Goal: Task Accomplishment & Management: Use online tool/utility

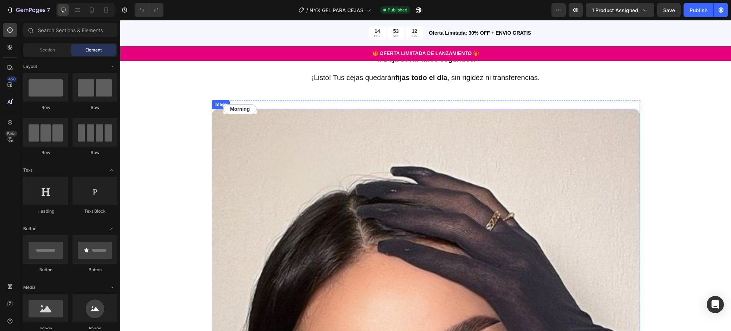
scroll to position [1237, 0]
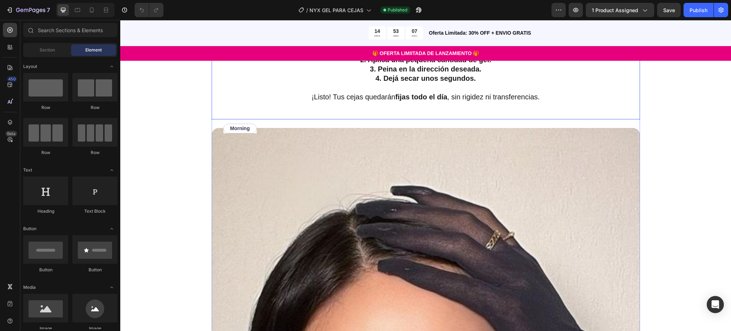
click at [534, 100] on p "¡Listo! Tus cejas quedarán fijas todo el día , sin rigidez ni transferencias." at bounding box center [425, 92] width 427 height 19
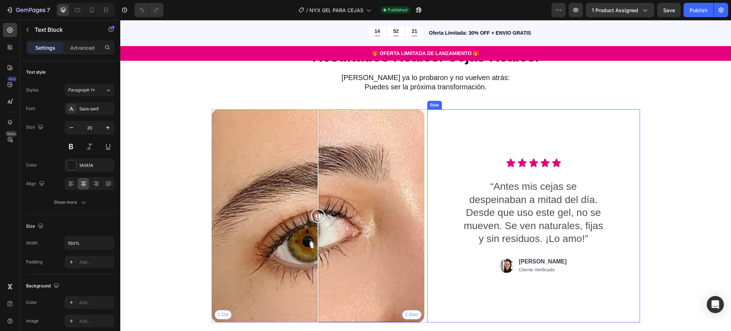
scroll to position [1999, 0]
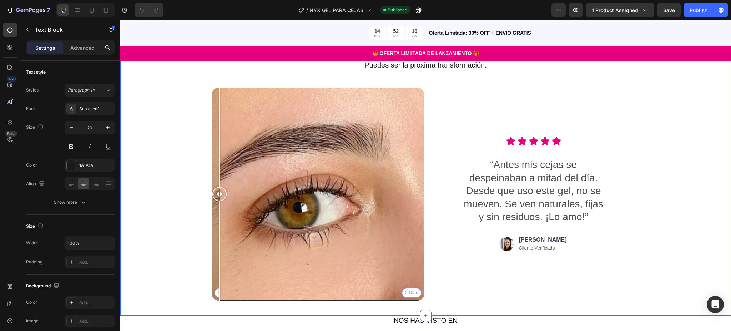
drag, startPoint x: 314, startPoint y: 198, endPoint x: 182, endPoint y: 192, distance: 132.5
click at [185, 194] on div "Resultados Reales. Cejas Reales. Heading [PERSON_NAME] ya lo probaron y no vuel…" at bounding box center [426, 165] width 554 height 281
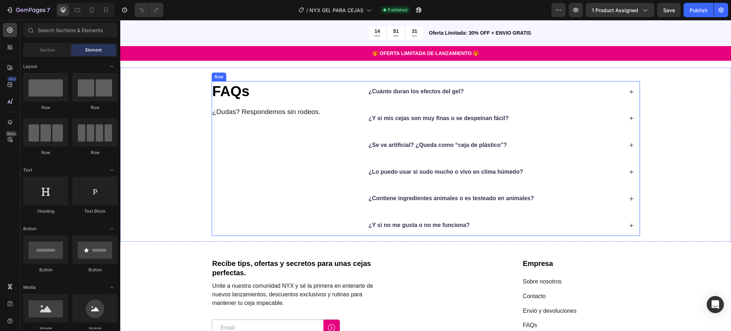
scroll to position [2294, 0]
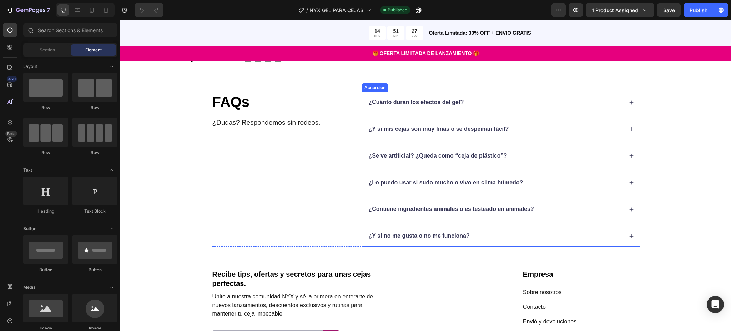
click at [618, 100] on div "¿Cuánto duran los efectos del gel?" at bounding box center [496, 102] width 256 height 10
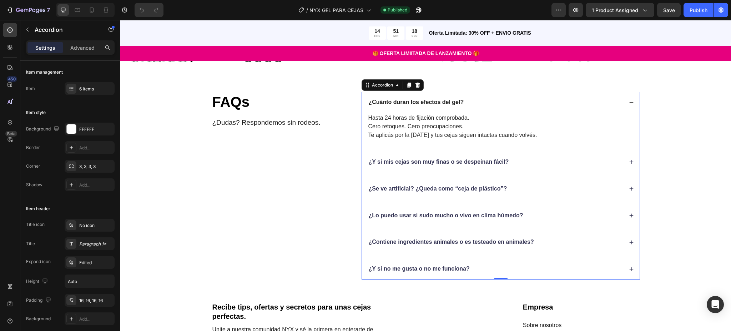
drag, startPoint x: 530, startPoint y: 103, endPoint x: 533, endPoint y: 109, distance: 6.9
click at [530, 102] on div "¿Cuánto duran los efectos del gel?" at bounding box center [496, 102] width 256 height 10
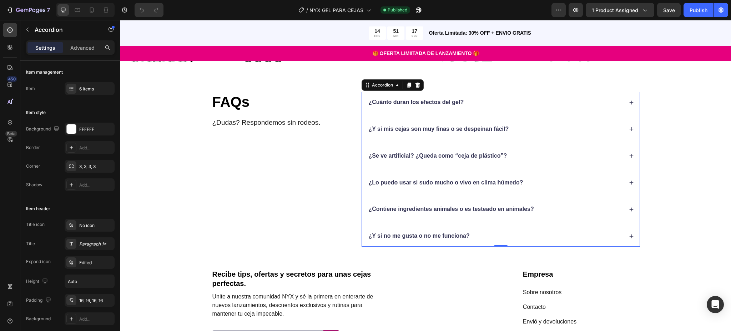
click at [554, 129] on div "¿Y si mis cejas son muy finas o se despeinan fácil?" at bounding box center [496, 129] width 256 height 10
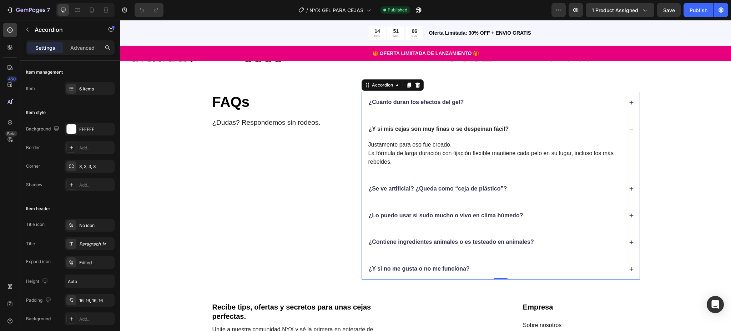
click at [541, 129] on div "¿Y si mis cejas son muy finas o se despeinan fácil?" at bounding box center [496, 129] width 256 height 10
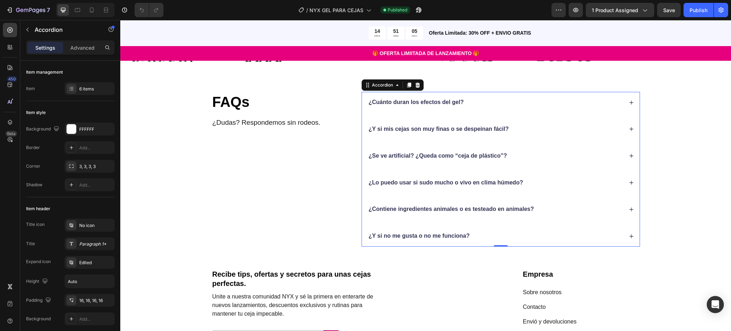
click at [534, 154] on div "¿Se ve artificial? ¿Queda como “ceja de plástico”?" at bounding box center [496, 156] width 256 height 10
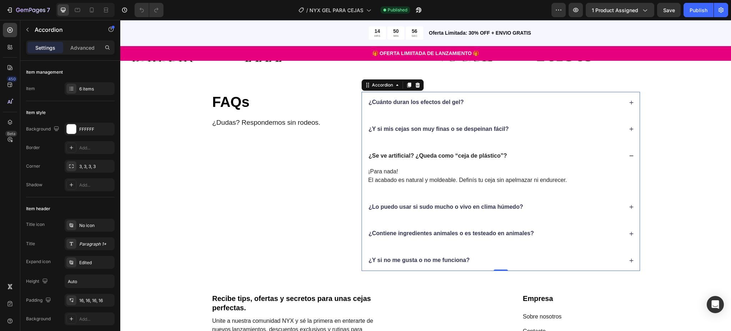
click at [558, 157] on div "¿Se ve artificial? ¿Queda como “ceja de plástico”?" at bounding box center [496, 156] width 256 height 10
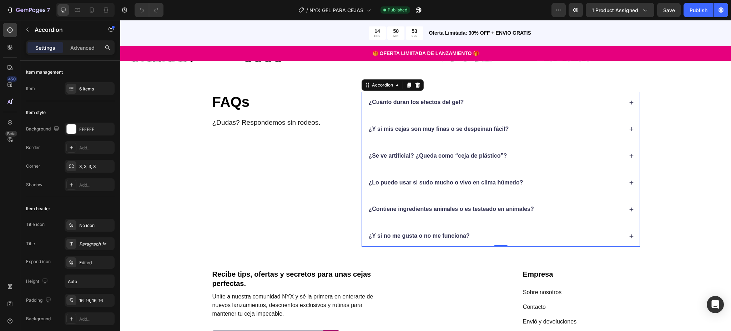
click at [536, 155] on div "¿Se ve artificial? ¿Queda como “ceja de plástico”?" at bounding box center [496, 156] width 256 height 10
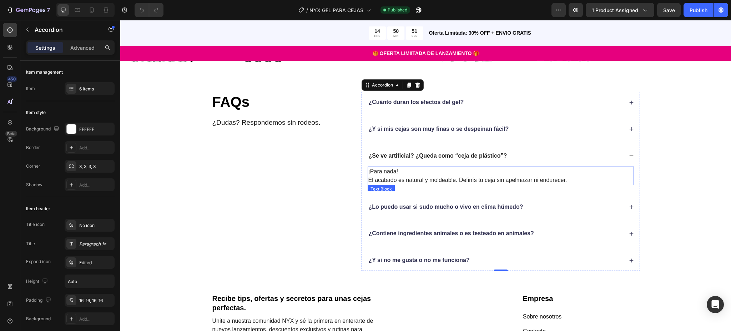
click at [473, 180] on p "¡Para nada! El acabado es natural y moldeable. Definís tu ceja sin apelmazar ni…" at bounding box center [500, 175] width 265 height 17
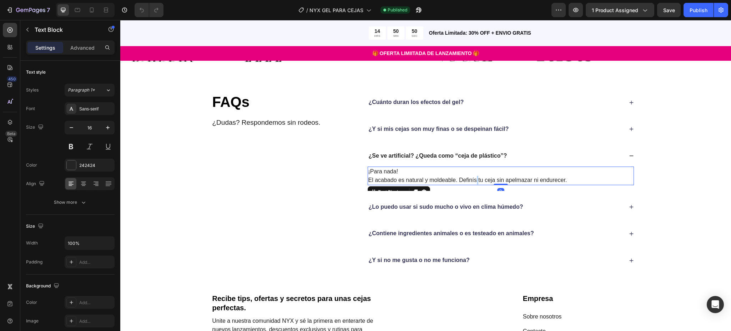
click at [473, 180] on p "¡Para nada! El acabado es natural y moldeable. Definís tu ceja sin apelmazar ni…" at bounding box center [500, 175] width 265 height 17
click at [686, 181] on div "FAQs Heading ¿Dudas? Respondemos sin rodeos. Text Block ¿Cuánto duran los efect…" at bounding box center [426, 181] width 554 height 179
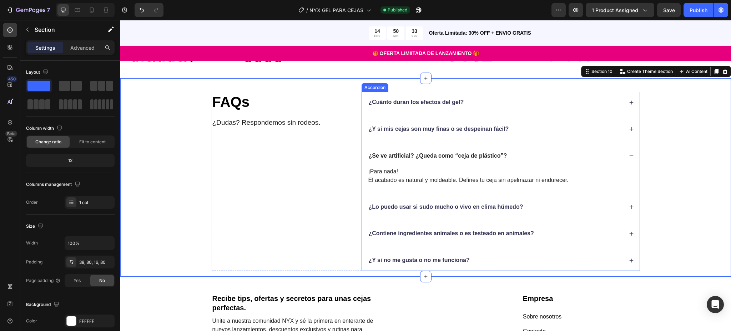
click at [533, 156] on div "¿Se ve artificial? ¿Queda como “ceja de plástico”?" at bounding box center [496, 156] width 256 height 10
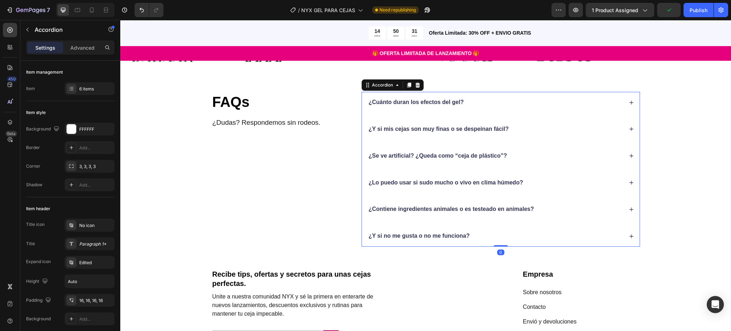
click at [540, 180] on div "¿Lo puedo usar si sudo mucho o vivo en clima húmedo?" at bounding box center [496, 183] width 256 height 10
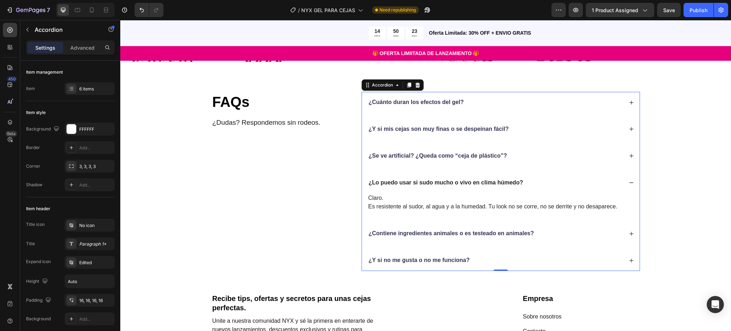
click at [553, 182] on div "¿Lo puedo usar si sudo mucho o vivo en clima húmedo?" at bounding box center [496, 183] width 256 height 10
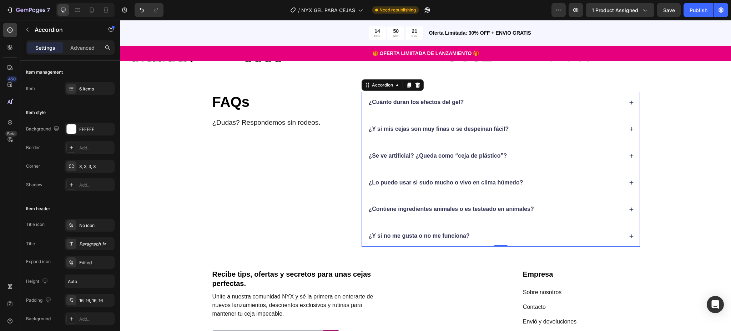
click at [548, 208] on div "¿Contiene ingredientes animales o es testeado en animales?" at bounding box center [496, 209] width 256 height 10
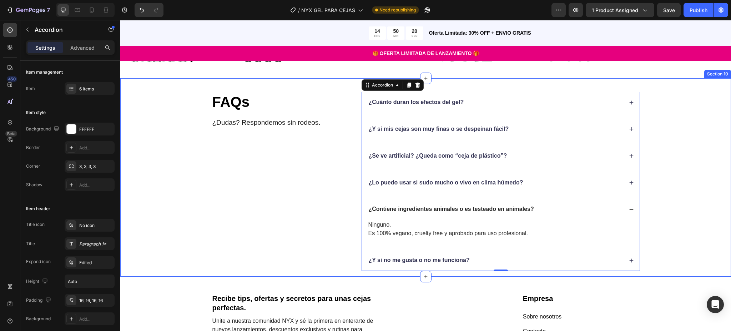
scroll to position [2342, 0]
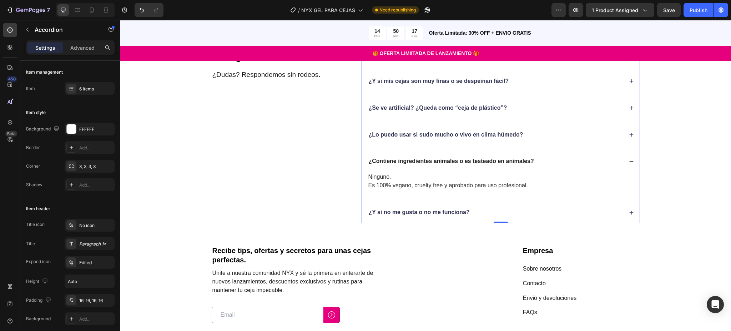
click at [557, 161] on div "¿Contiene ingredientes animales o es testeado en animales?" at bounding box center [496, 161] width 256 height 10
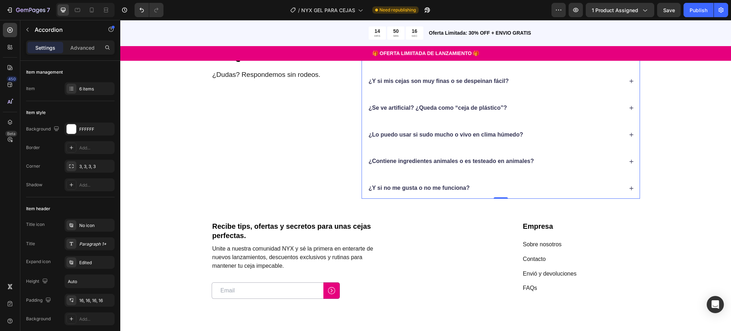
click at [522, 190] on div "¿Y si no me gusta o no me funciona?" at bounding box center [496, 188] width 256 height 10
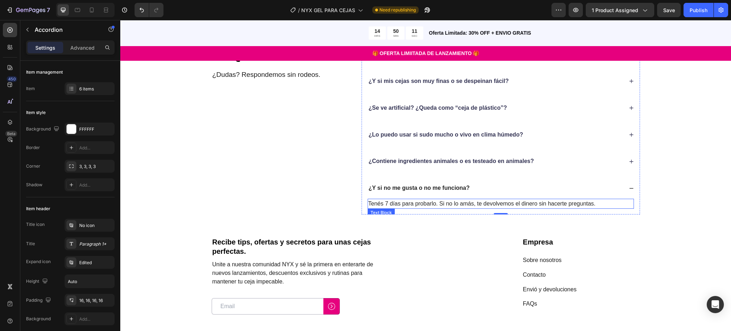
click at [378, 203] on p "Tenés 7 días para probarlo. Si no lo amás, te devolvemos el dinero sin hacerte …" at bounding box center [500, 203] width 265 height 9
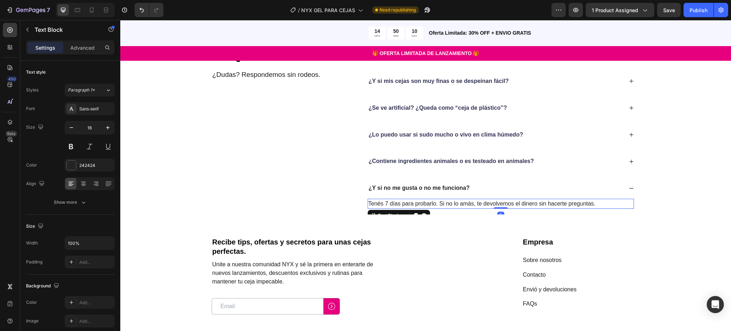
click at [378, 204] on p "Tenés 7 días para probarlo. Si no lo amás, te devolvemos el dinero sin hacerte …" at bounding box center [500, 203] width 265 height 9
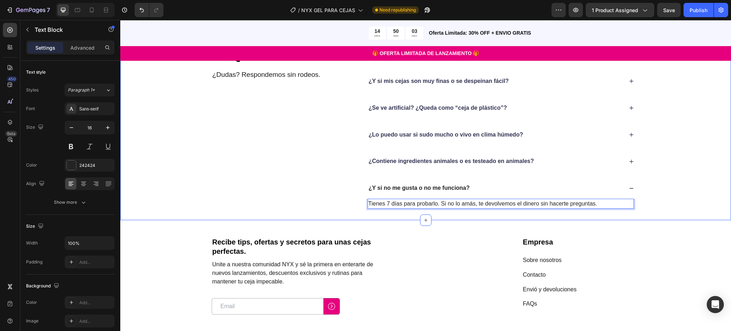
click at [676, 202] on div "FAQs Heading ¿Dudas? Respondemos sin rodeos. Text Block ¿Cuánto duran los efect…" at bounding box center [426, 129] width 554 height 170
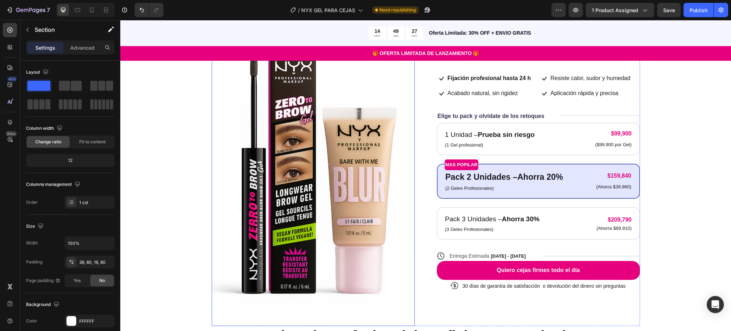
scroll to position [143, 0]
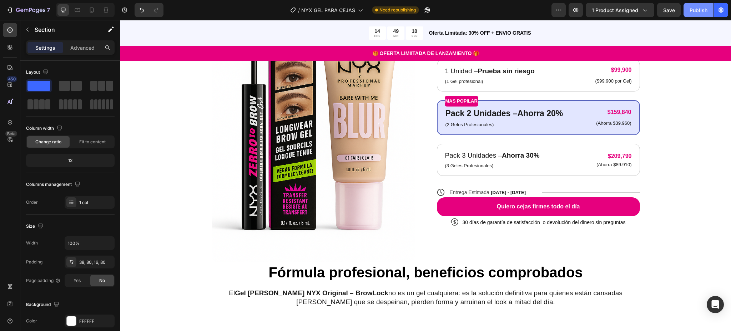
click at [699, 11] on div "Publish" at bounding box center [699, 9] width 18 height 7
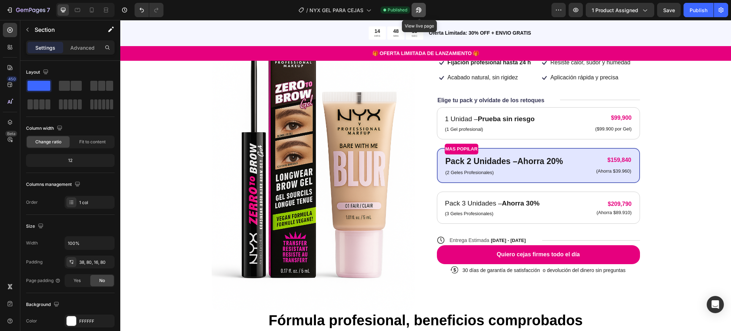
click at [418, 10] on icon "button" at bounding box center [418, 9] width 7 height 7
click at [93, 9] on icon at bounding box center [92, 9] width 4 height 5
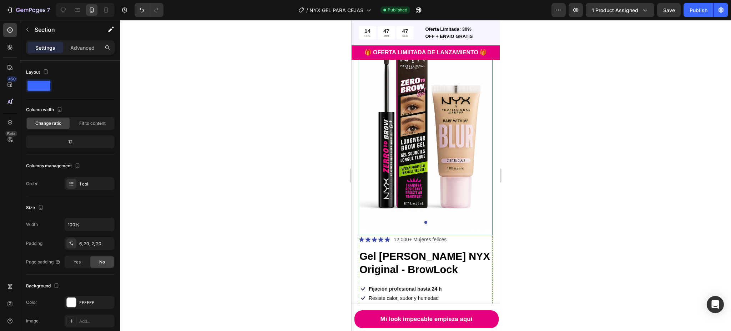
scroll to position [95, 0]
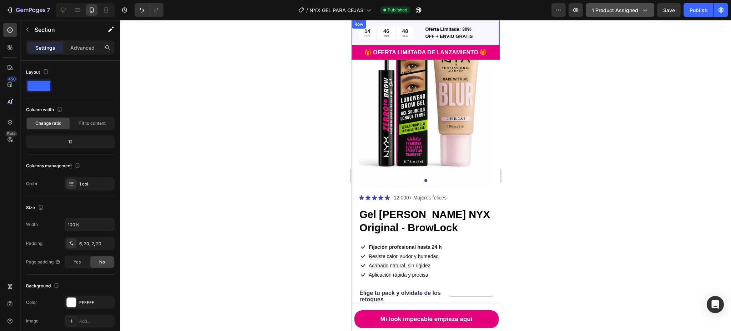
click at [632, 8] on span "1 product assigned" at bounding box center [615, 9] width 46 height 7
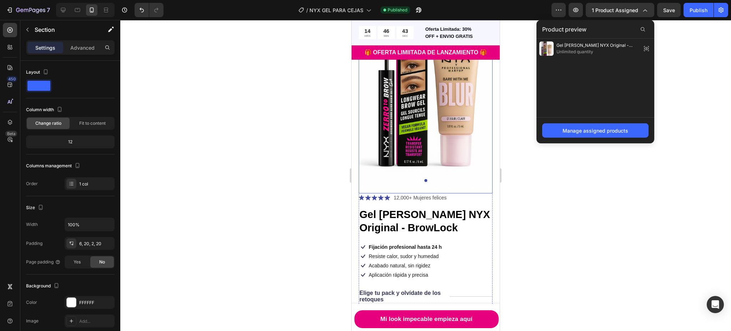
click at [266, 93] on div at bounding box center [425, 175] width 611 height 311
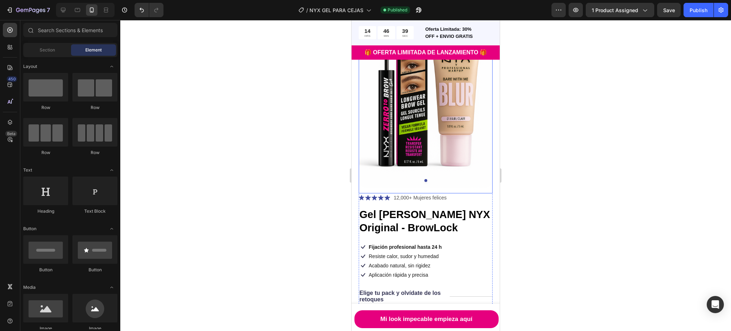
click at [406, 111] on img at bounding box center [426, 86] width 134 height 201
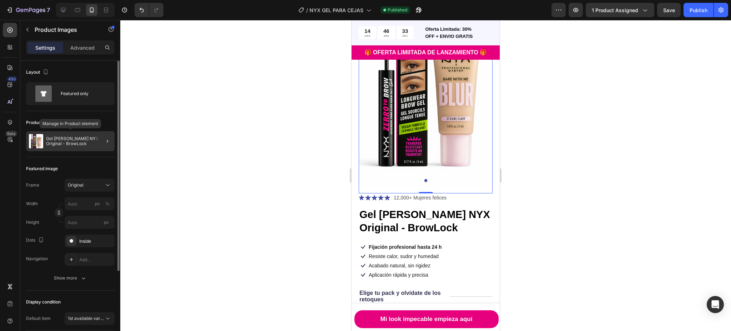
click at [82, 142] on p "Gel [PERSON_NAME] NYX Original - BrowLock" at bounding box center [79, 141] width 66 height 10
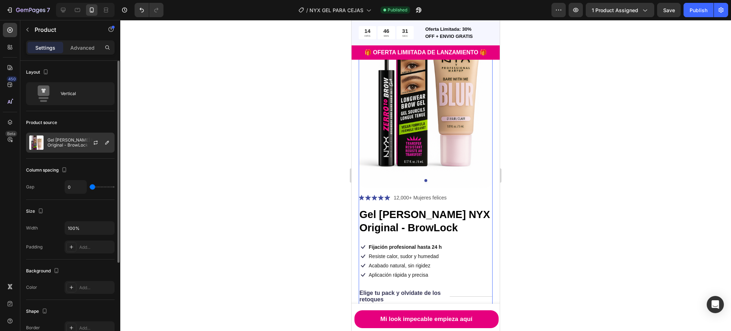
click at [83, 140] on div at bounding box center [98, 142] width 31 height 19
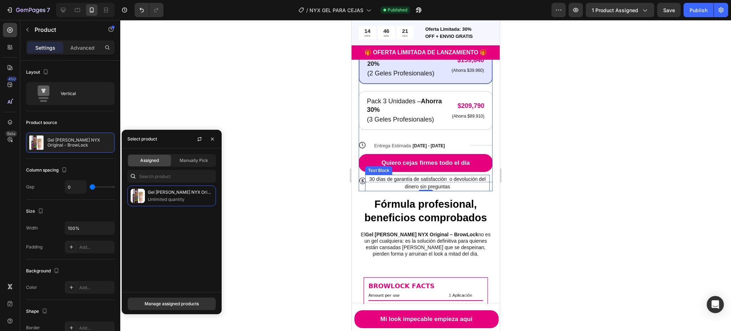
scroll to position [428, 0]
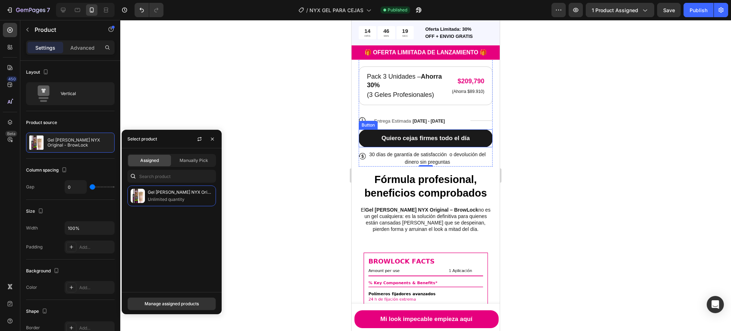
click at [431, 134] on button "Quiero cejas firmes todo el día" at bounding box center [426, 138] width 134 height 18
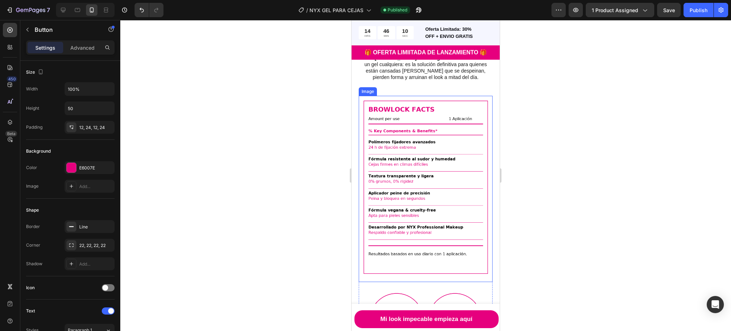
scroll to position [571, 0]
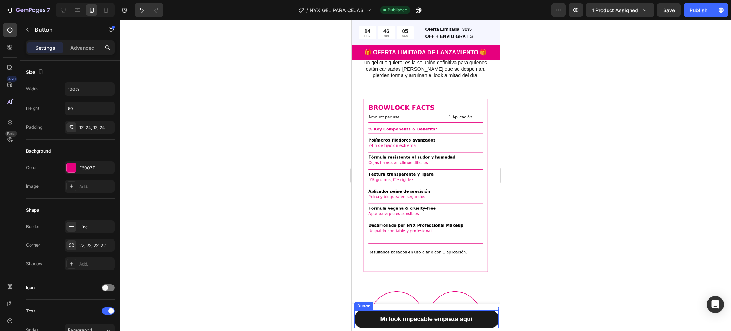
click at [416, 327] on button "Mi look impecable empieza aquí" at bounding box center [426, 319] width 144 height 18
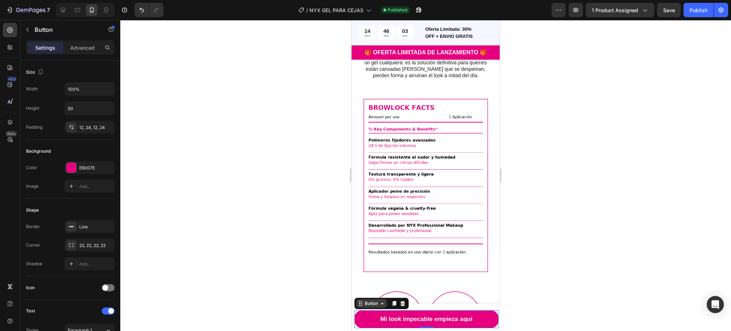
click at [375, 306] on div "Button" at bounding box center [371, 303] width 16 height 6
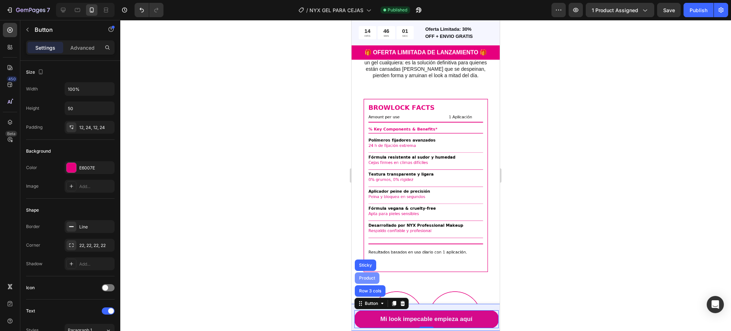
click at [366, 278] on div "Product" at bounding box center [367, 278] width 19 height 4
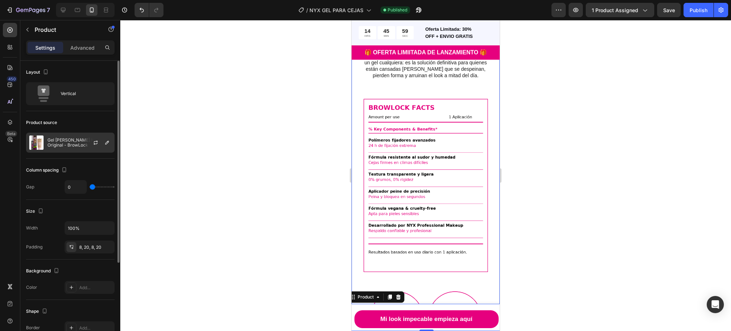
click at [81, 137] on p "Gel [PERSON_NAME] NYX Original - BrowLock" at bounding box center [79, 142] width 64 height 10
click at [306, 256] on div at bounding box center [425, 175] width 611 height 311
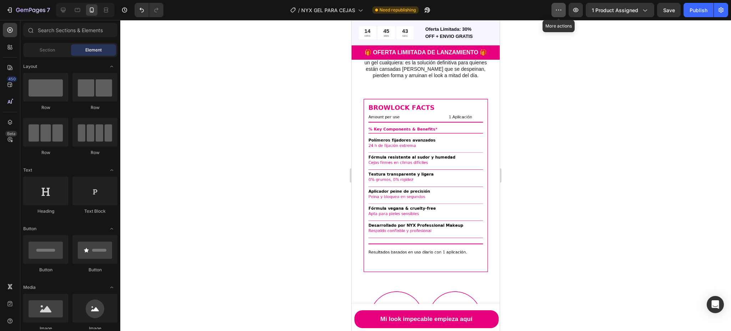
click at [555, 10] on button "button" at bounding box center [558, 10] width 14 height 14
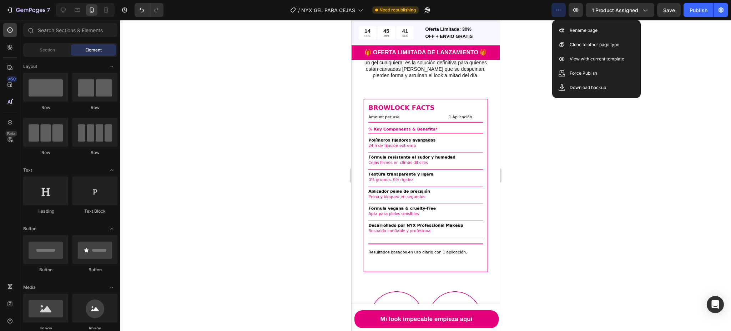
click at [537, 59] on div at bounding box center [425, 175] width 611 height 311
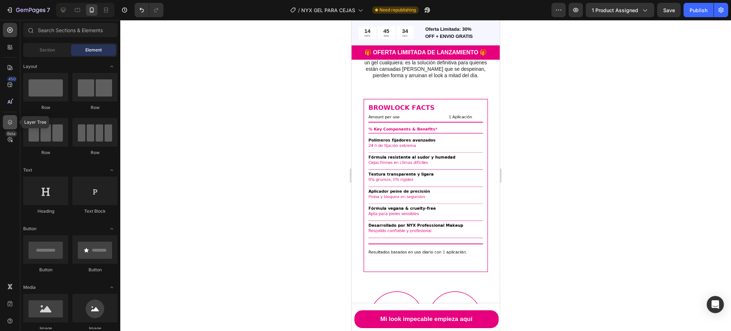
click at [7, 118] on icon at bounding box center [9, 121] width 7 height 7
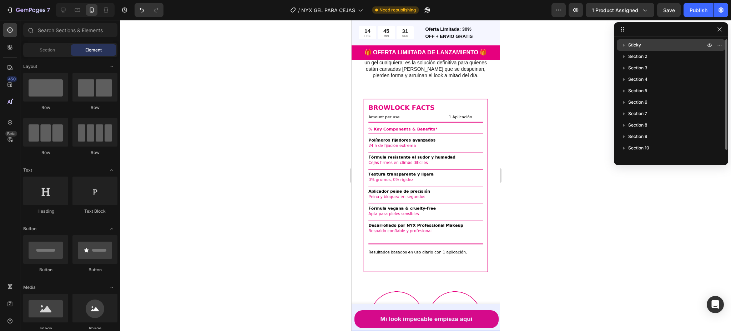
click at [623, 44] on icon "button" at bounding box center [623, 44] width 7 height 7
click at [645, 66] on span "Product" at bounding box center [650, 67] width 16 height 7
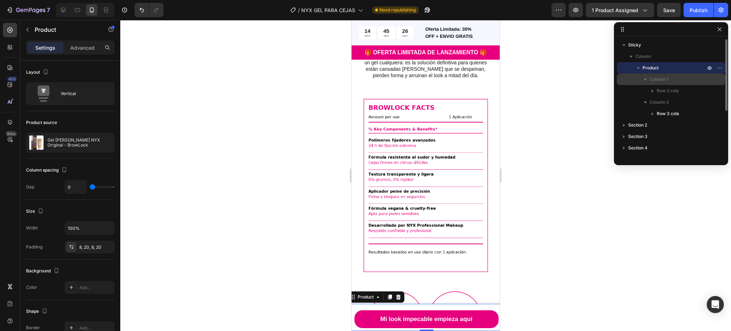
scroll to position [47, 0]
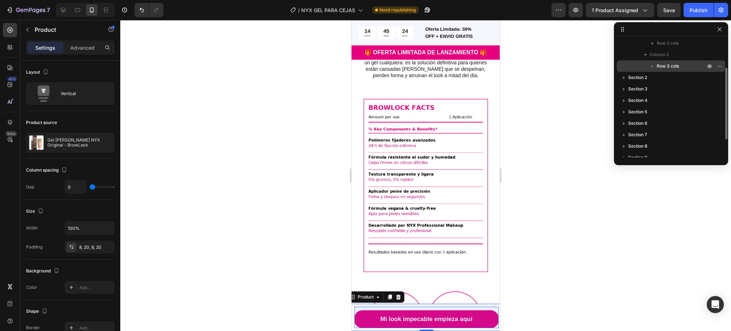
click at [652, 62] on icon "button" at bounding box center [652, 65] width 7 height 7
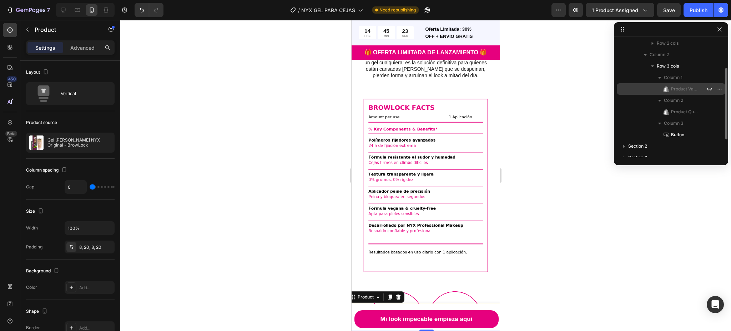
scroll to position [95, 0]
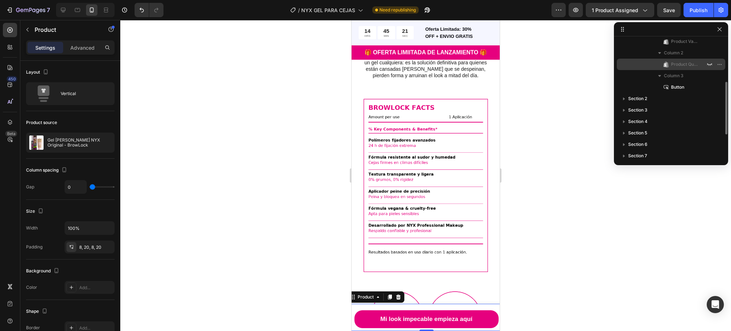
click at [682, 62] on span "Product Quantity" at bounding box center [684, 64] width 27 height 7
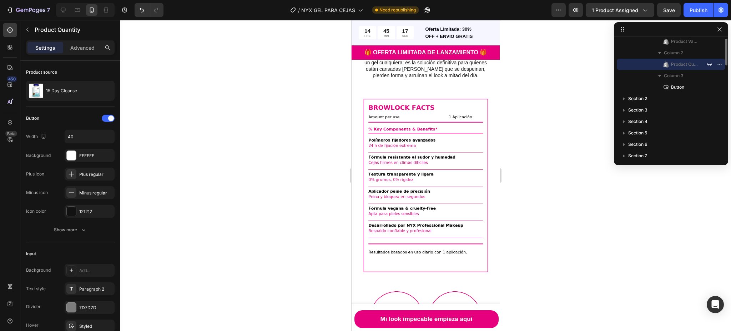
scroll to position [47, 0]
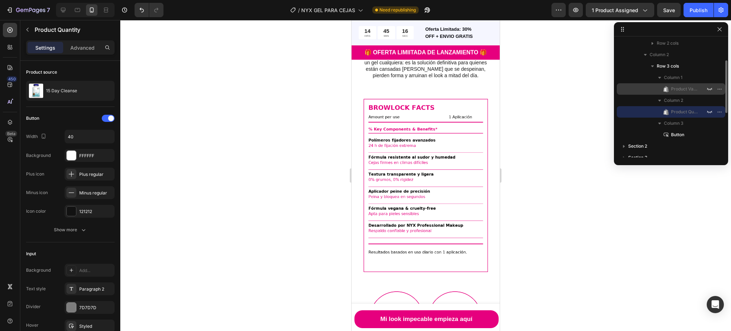
click at [677, 89] on span "Product Variants & Swatches" at bounding box center [684, 88] width 27 height 7
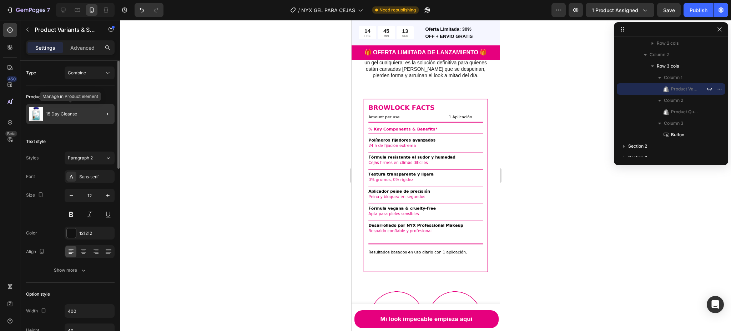
click at [88, 116] on div "15 Day Cleanse" at bounding box center [70, 114] width 89 height 20
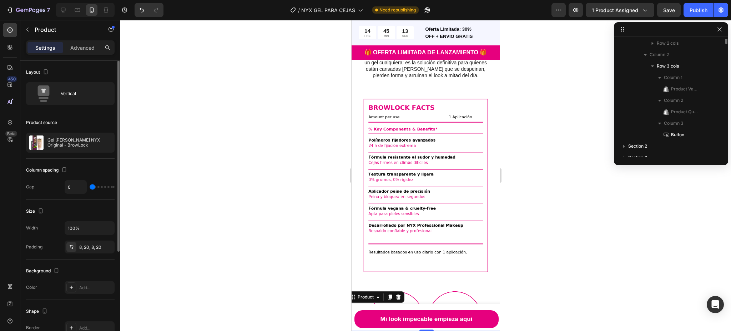
scroll to position [0, 0]
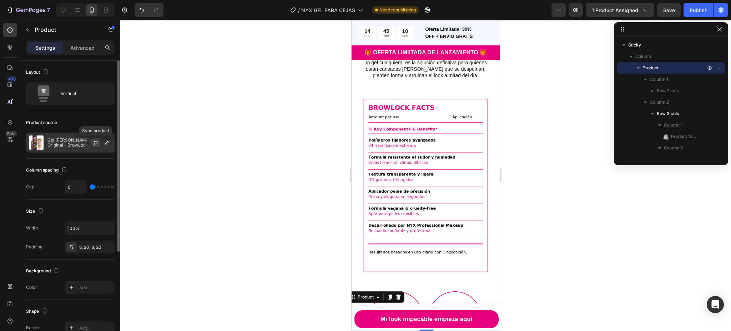
click at [94, 140] on icon "button" at bounding box center [96, 143] width 6 height 6
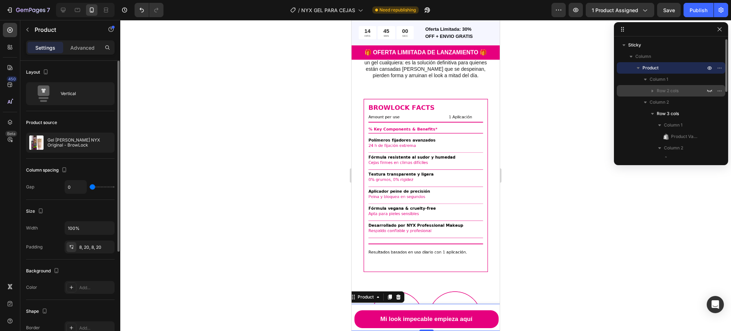
click at [670, 90] on span "Row 2 cols" at bounding box center [668, 90] width 22 height 7
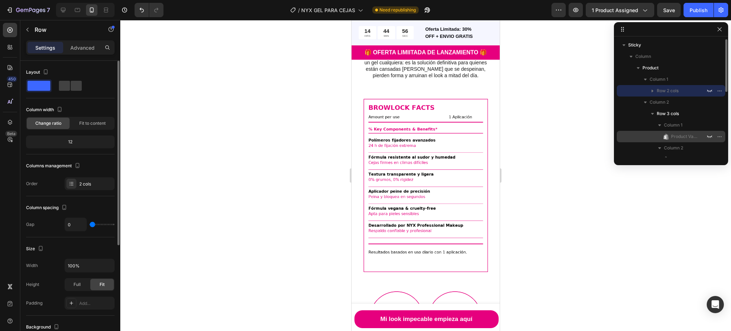
click at [679, 134] on span "Product Variants & Swatches" at bounding box center [684, 136] width 27 height 7
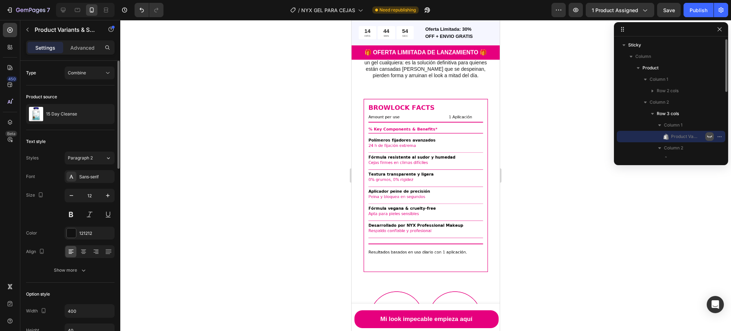
click at [709, 135] on icon "button" at bounding box center [710, 136] width 6 height 6
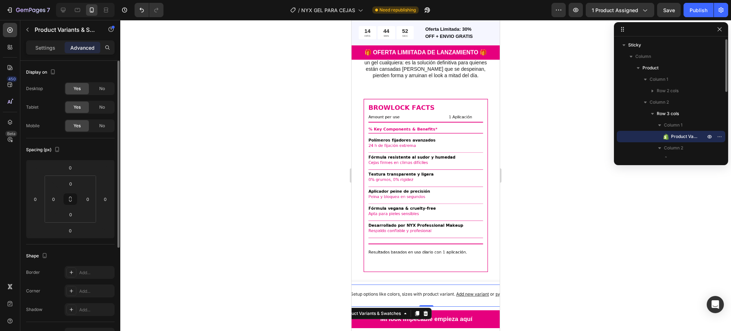
click at [686, 135] on span "Product Variants & Swatches" at bounding box center [684, 136] width 27 height 7
click at [51, 46] on p "Settings" at bounding box center [45, 47] width 20 height 7
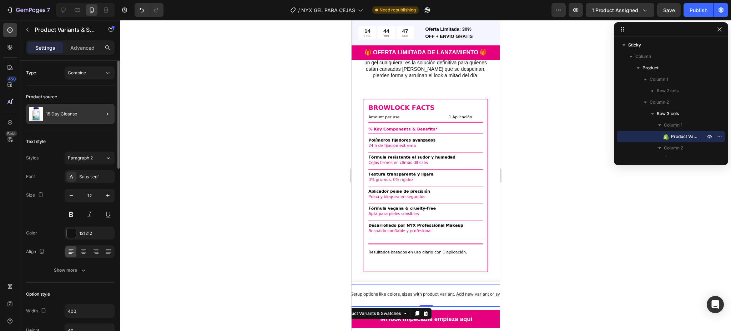
click at [95, 111] on div at bounding box center [105, 114] width 20 height 20
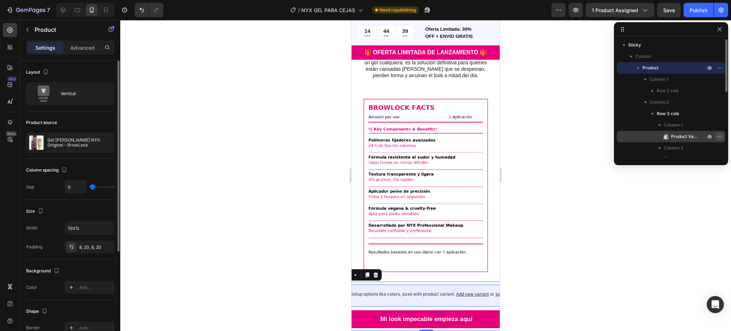
click at [718, 135] on icon "button" at bounding box center [720, 136] width 6 height 6
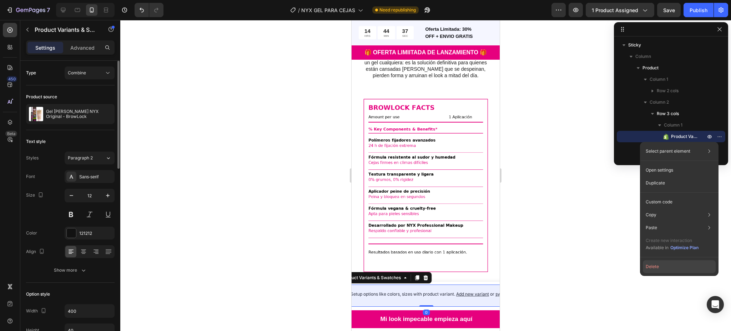
click at [664, 262] on button "Delete" at bounding box center [679, 266] width 73 height 13
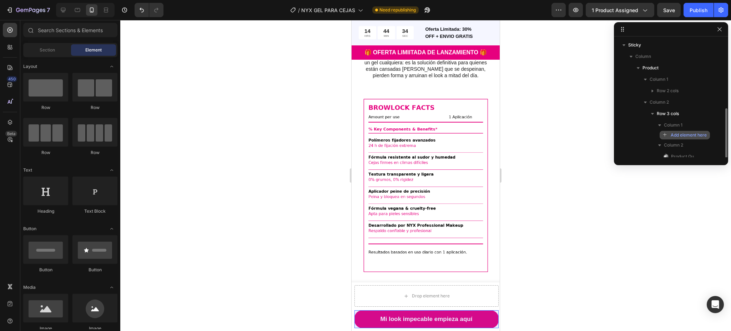
scroll to position [47, 0]
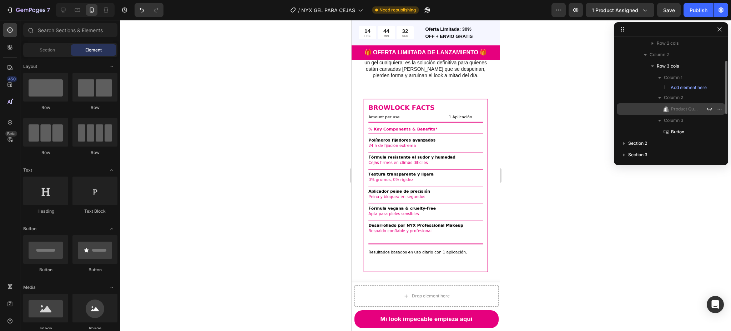
click at [680, 107] on span "Product Quantity" at bounding box center [684, 108] width 27 height 7
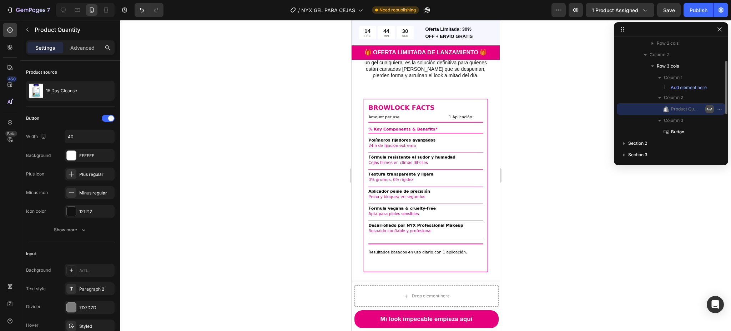
click at [707, 109] on icon "button" at bounding box center [709, 109] width 5 height 2
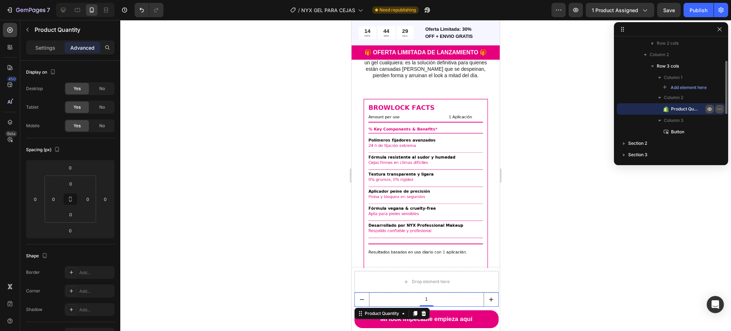
click at [718, 109] on icon "button" at bounding box center [717, 109] width 1 height 1
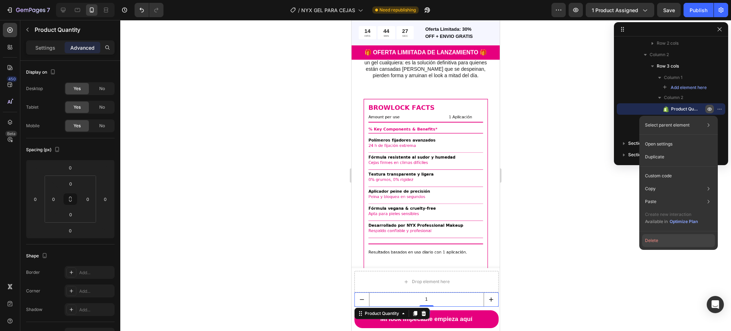
click at [661, 238] on button "Delete" at bounding box center [678, 240] width 73 height 13
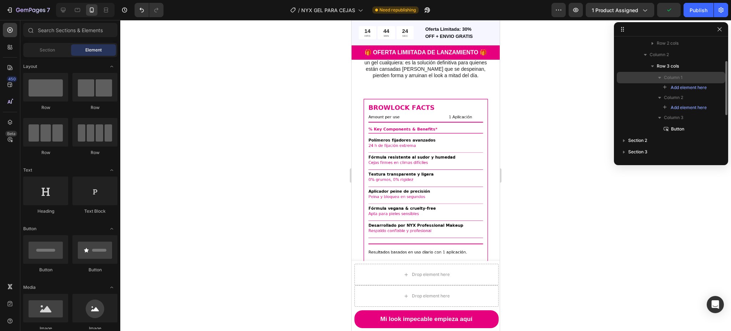
click at [713, 77] on div "Column 1" at bounding box center [671, 77] width 103 height 11
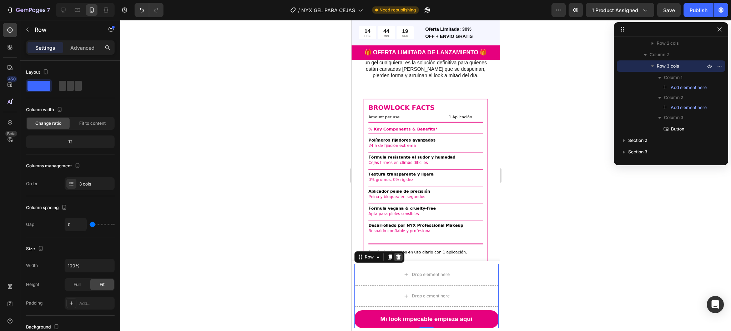
click at [396, 256] on icon at bounding box center [398, 256] width 5 height 5
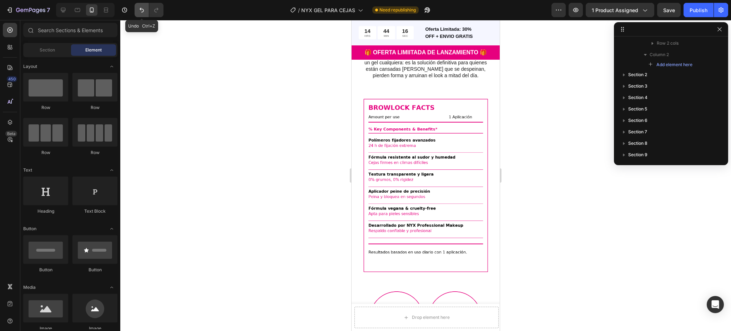
click at [137, 10] on button "Undo/Redo" at bounding box center [142, 10] width 14 height 14
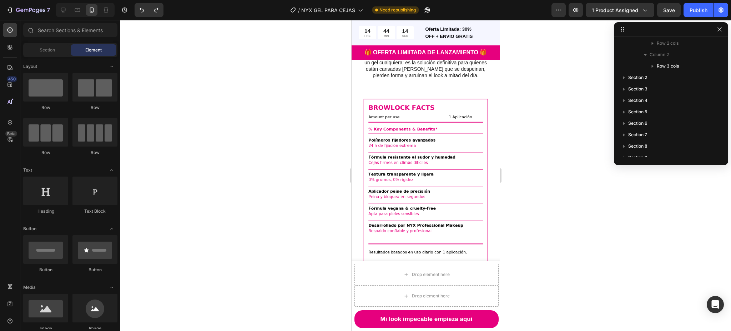
click at [617, 247] on div at bounding box center [425, 175] width 611 height 311
click at [696, 7] on div "Publish" at bounding box center [699, 9] width 18 height 7
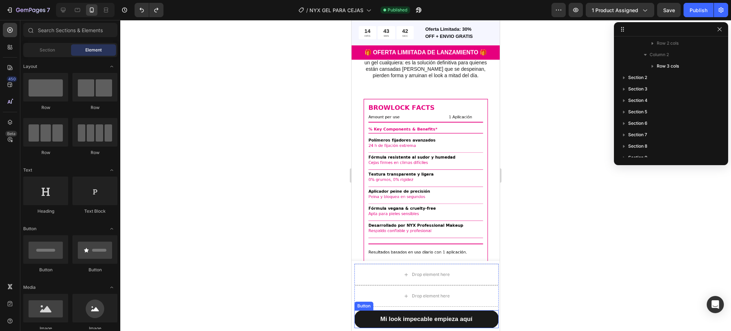
click at [474, 314] on button "Mi look impecable empieza aquí" at bounding box center [426, 319] width 144 height 18
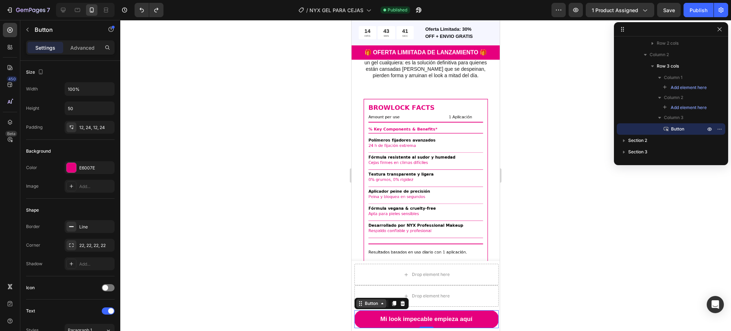
click at [368, 300] on div "Button" at bounding box center [371, 303] width 16 height 6
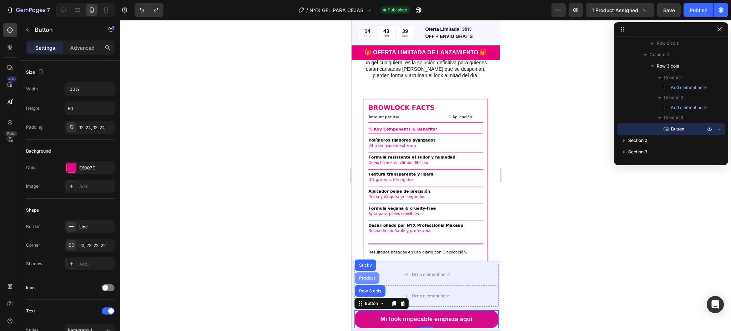
click at [364, 277] on div "Product" at bounding box center [367, 278] width 19 height 4
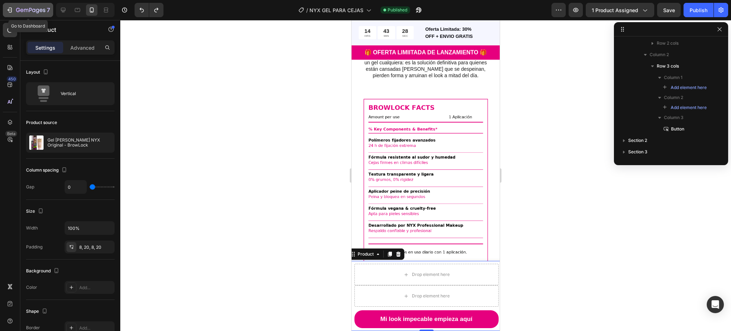
click at [19, 13] on icon "button" at bounding box center [30, 10] width 29 height 6
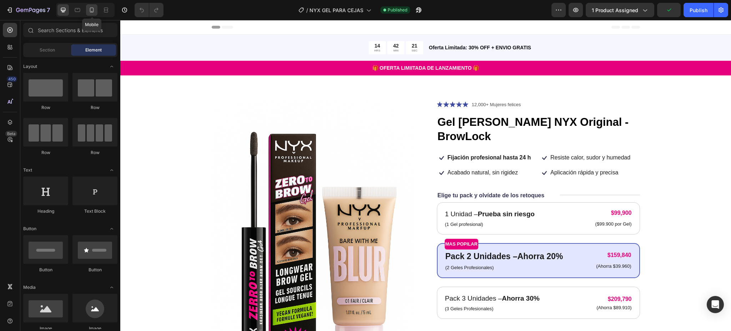
click at [89, 11] on icon at bounding box center [91, 9] width 7 height 7
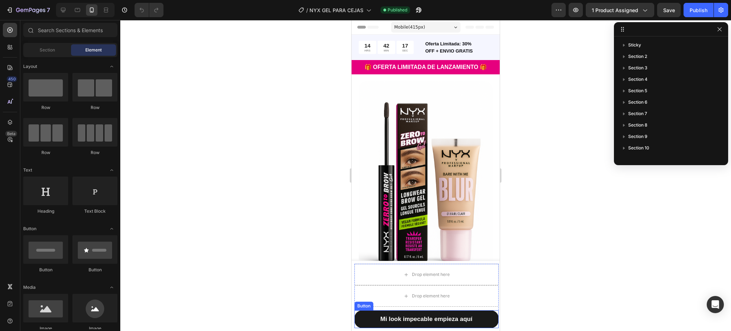
click at [476, 314] on button "Mi look impecable empieza aquí" at bounding box center [426, 319] width 144 height 18
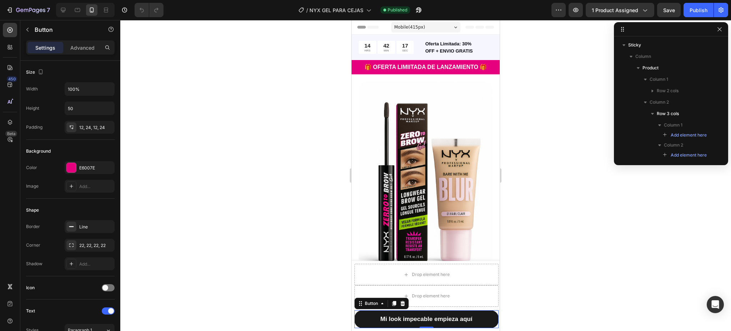
scroll to position [84, 0]
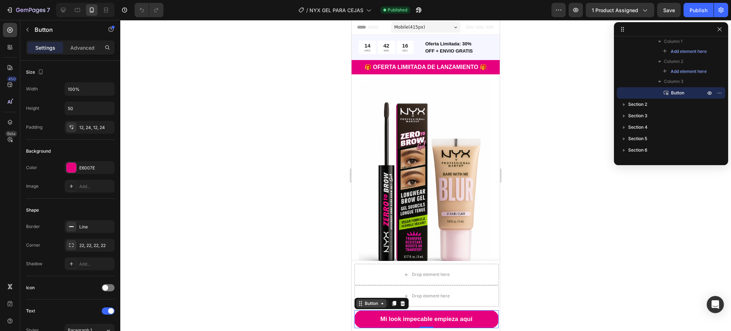
click at [370, 300] on div "Button" at bounding box center [371, 303] width 16 height 6
click at [80, 38] on div "Button" at bounding box center [60, 29] width 81 height 19
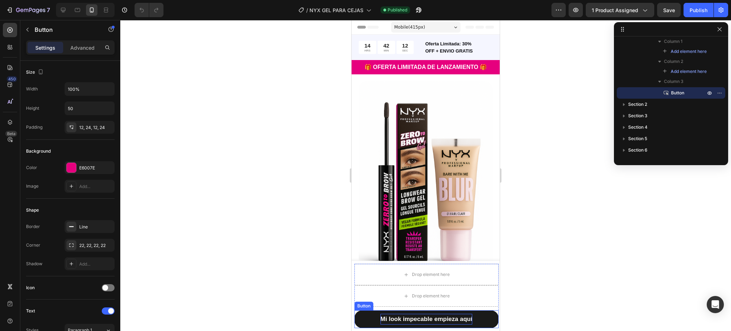
click at [429, 316] on p "Mi look impecable empieza aquí" at bounding box center [426, 318] width 92 height 11
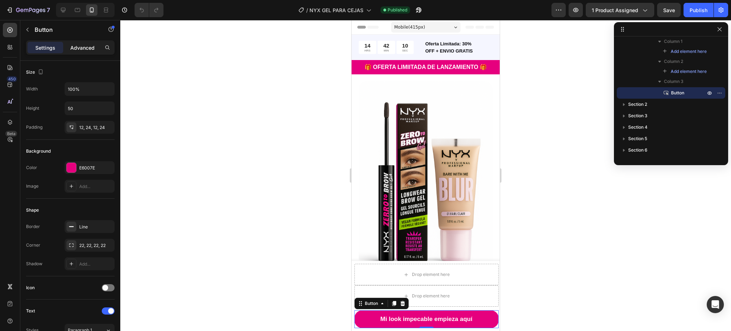
click at [79, 43] on div "Advanced" at bounding box center [83, 47] width 36 height 11
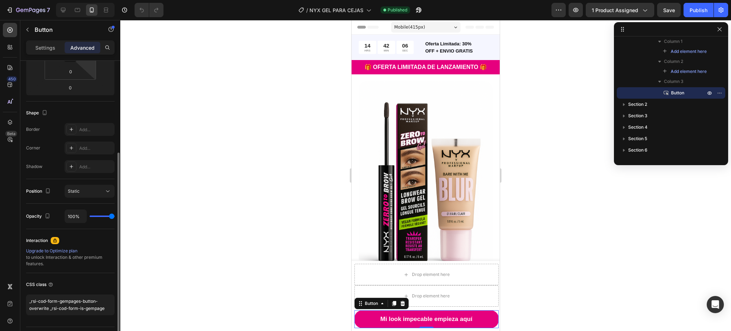
scroll to position [161, 0]
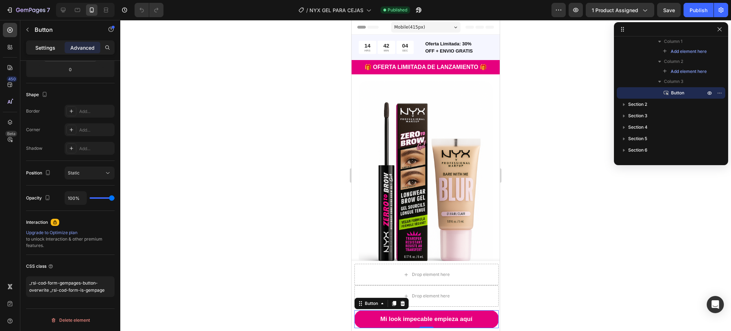
click at [37, 46] on p "Settings" at bounding box center [45, 47] width 20 height 7
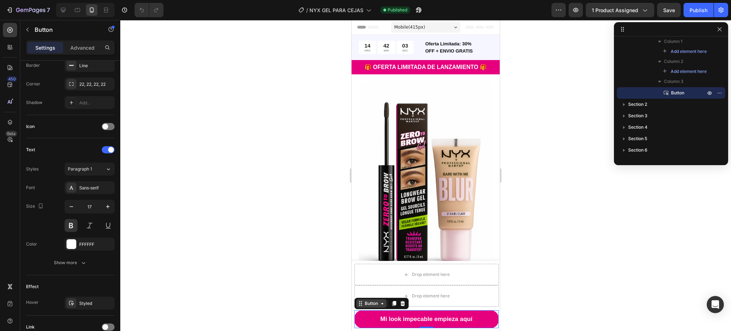
click at [373, 300] on div "Button" at bounding box center [371, 303] width 16 height 6
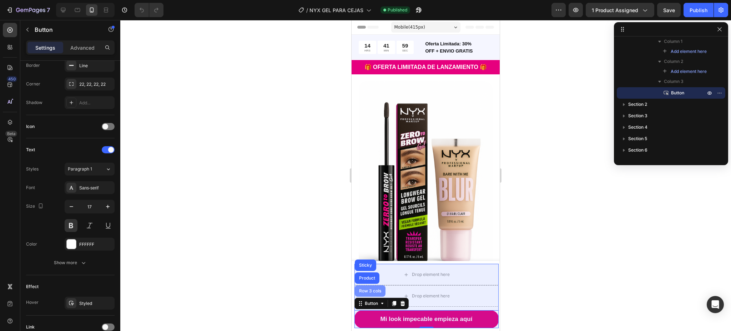
click at [364, 290] on div "Row 3 cols" at bounding box center [370, 290] width 25 height 4
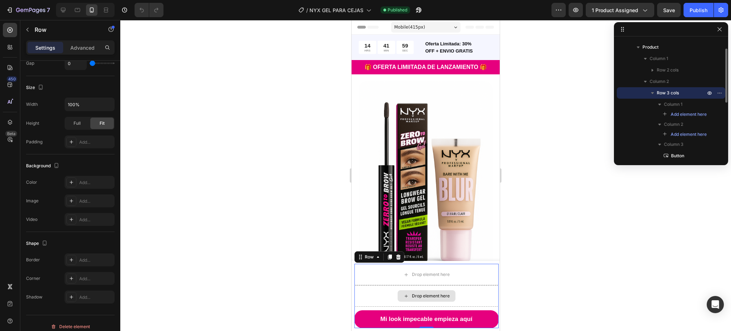
scroll to position [0, 0]
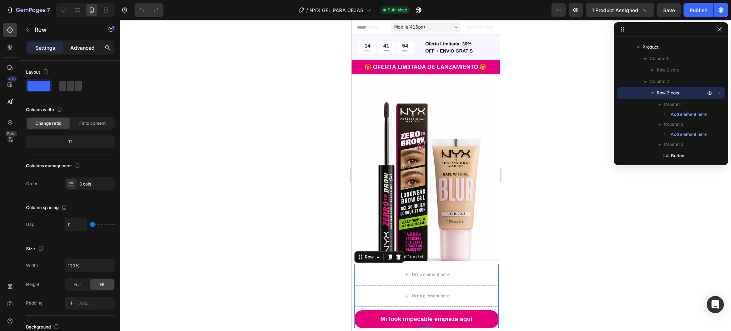
click at [76, 43] on div "Advanced" at bounding box center [83, 47] width 36 height 11
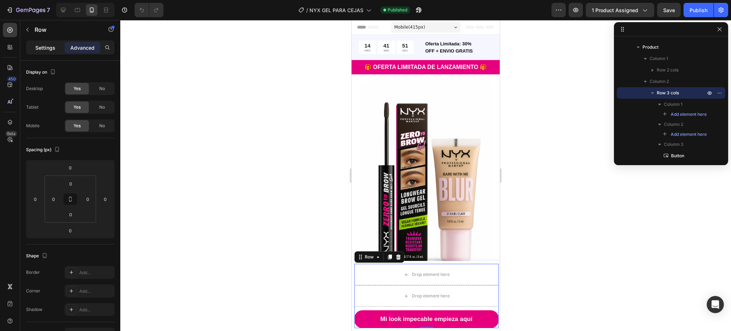
click at [42, 46] on p "Settings" at bounding box center [45, 47] width 20 height 7
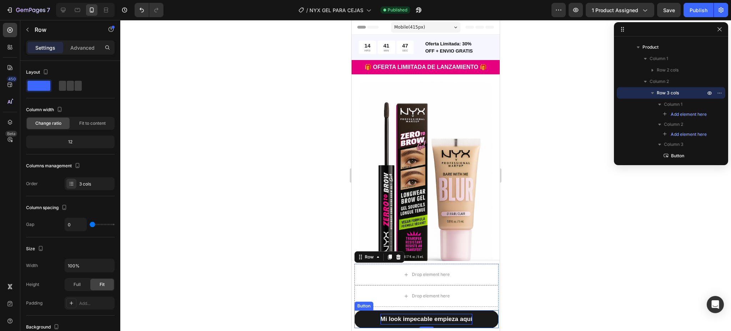
click at [429, 319] on p "Mi look impecable empieza aquí" at bounding box center [426, 318] width 92 height 11
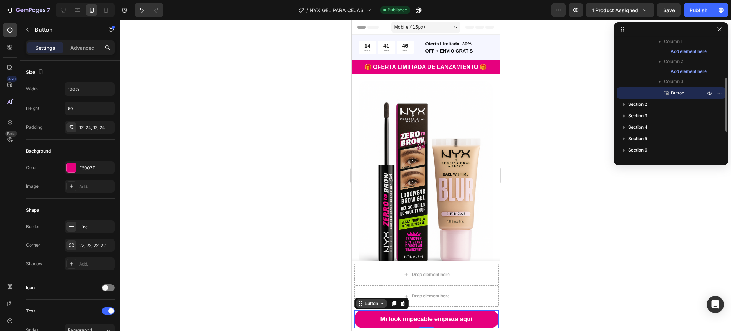
click at [378, 299] on div "Button" at bounding box center [371, 303] width 30 height 9
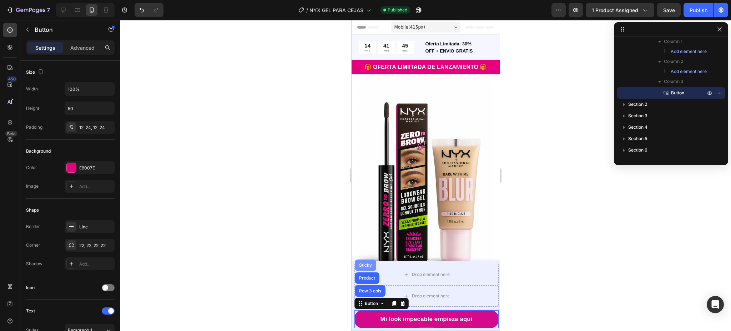
click at [358, 264] on div "Sticky" at bounding box center [366, 265] width 16 height 4
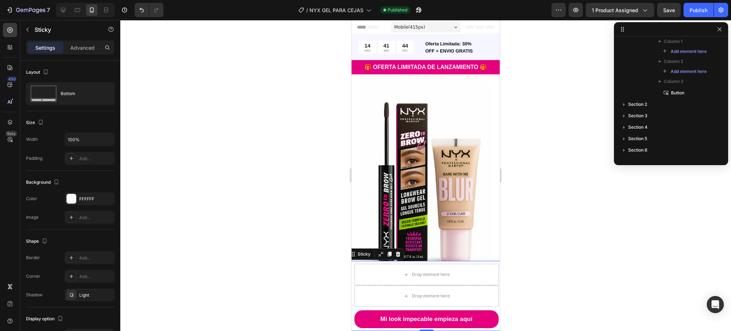
scroll to position [0, 0]
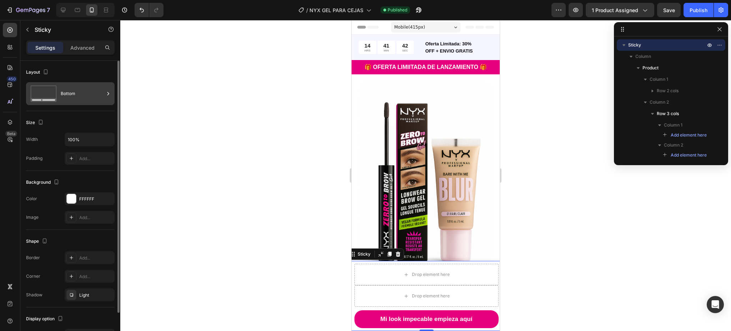
click at [56, 95] on icon at bounding box center [43, 93] width 29 height 16
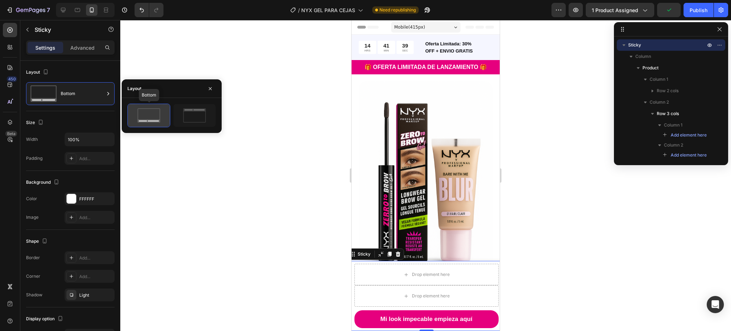
click at [159, 111] on icon at bounding box center [149, 115] width 34 height 14
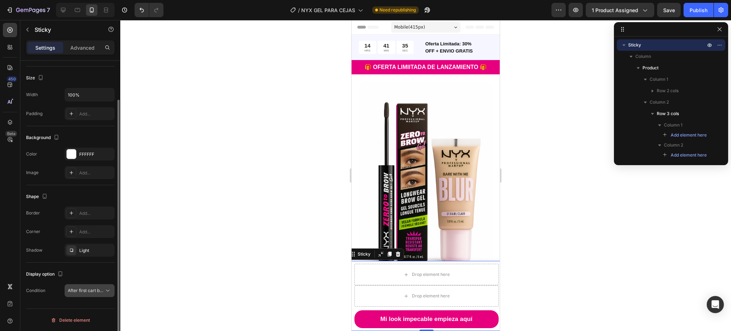
click at [82, 286] on button "After first cart button" at bounding box center [90, 290] width 50 height 13
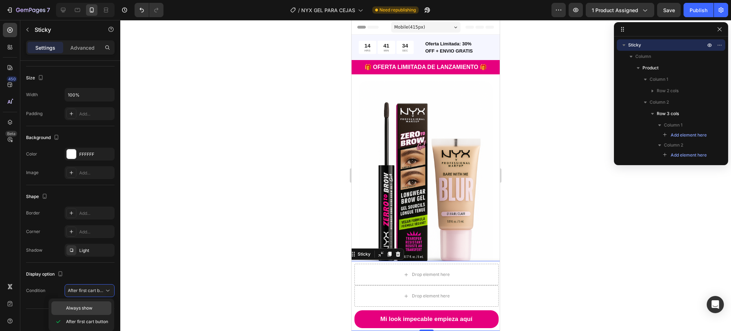
click at [86, 304] on span "Always show" at bounding box center [79, 307] width 26 height 6
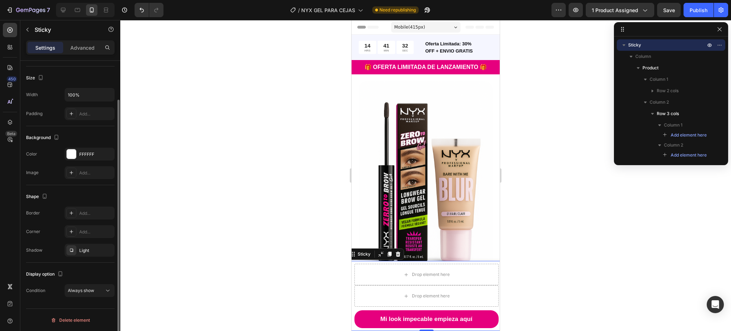
scroll to position [0, 0]
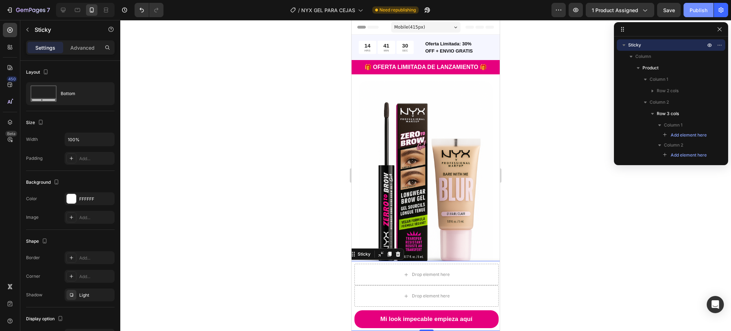
click at [699, 9] on div "Publish" at bounding box center [699, 9] width 18 height 7
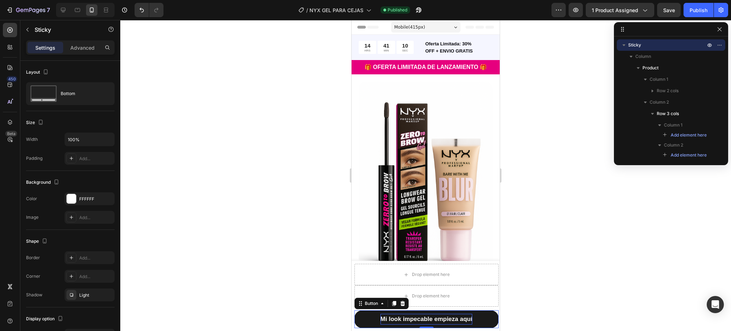
click at [386, 321] on p "Mi look impecable empieza aquí" at bounding box center [426, 318] width 92 height 11
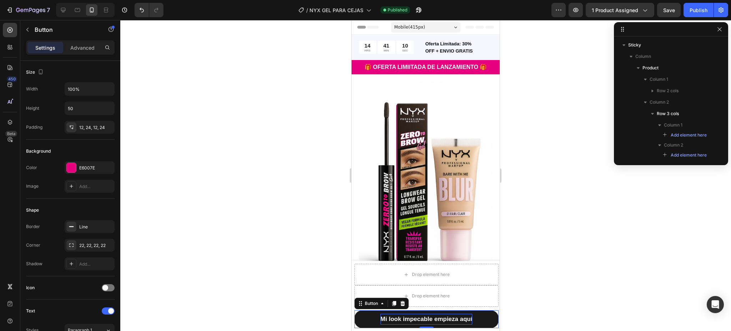
scroll to position [84, 0]
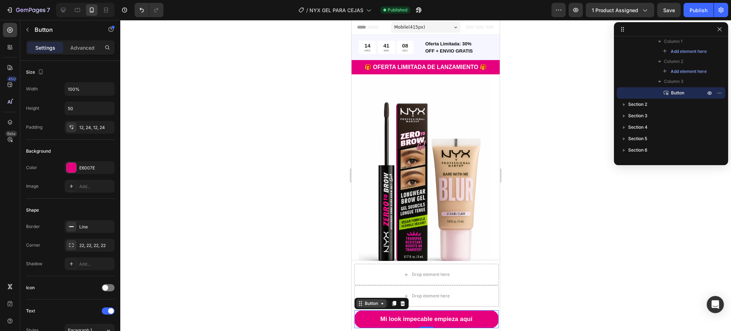
click at [374, 304] on div "Button" at bounding box center [371, 303] width 16 height 6
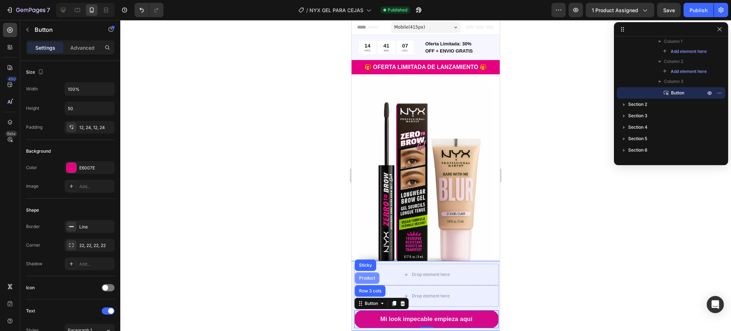
click at [360, 277] on div "Product" at bounding box center [367, 278] width 19 height 4
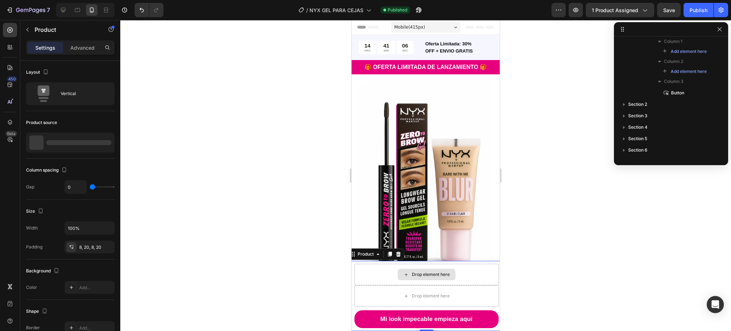
scroll to position [0, 0]
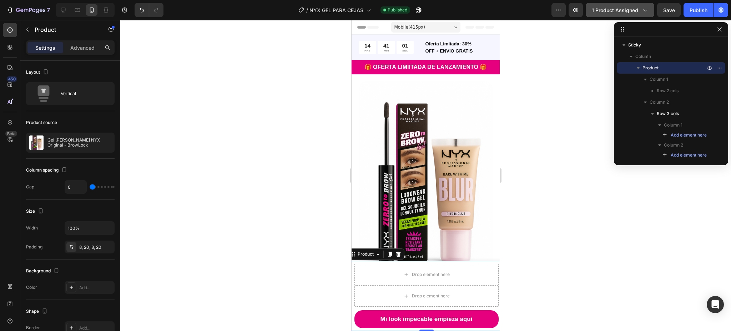
click at [627, 12] on span "1 product assigned" at bounding box center [615, 9] width 46 height 7
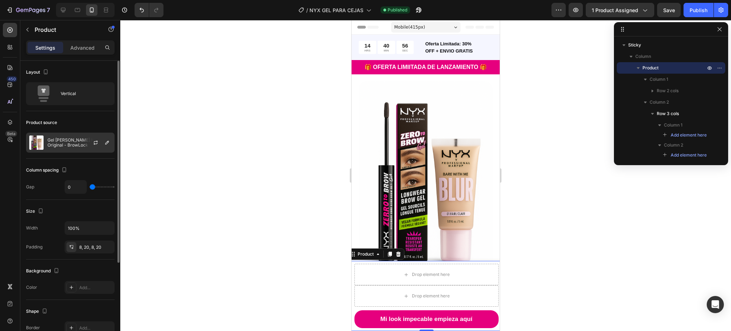
click at [78, 139] on p "Gel [PERSON_NAME] NYX Original - BrowLock" at bounding box center [79, 142] width 64 height 10
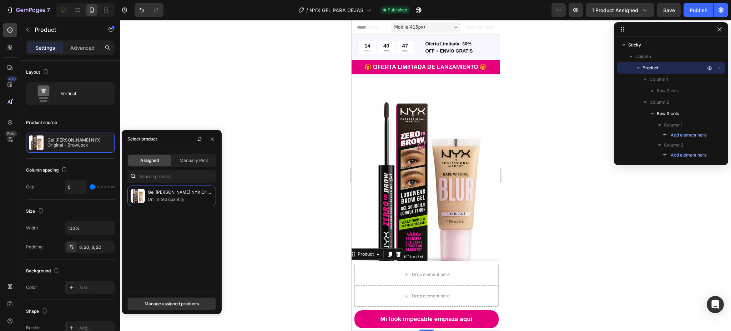
click at [149, 163] on span "Assigned" at bounding box center [149, 160] width 19 height 6
click at [82, 163] on div "Column spacing Gap 0" at bounding box center [70, 178] width 89 height 41
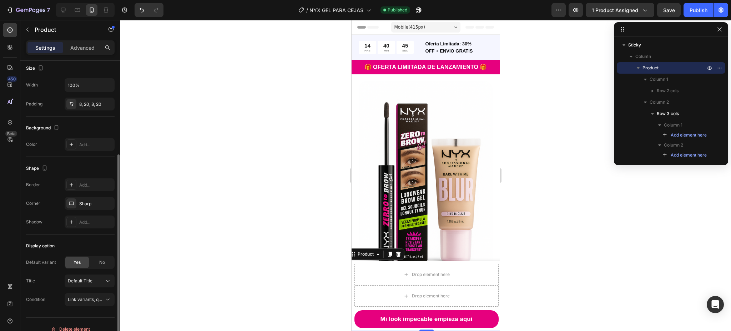
scroll to position [152, 0]
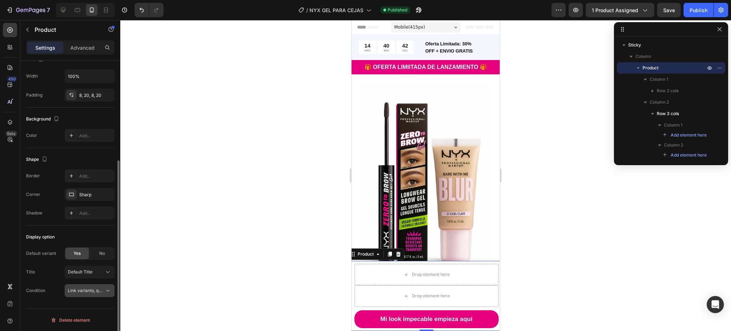
click at [94, 294] on button "Link variants, quantity <br> between same products" at bounding box center [90, 290] width 50 height 13
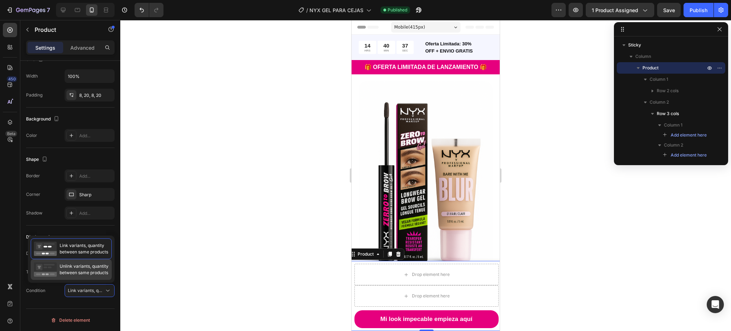
click at [87, 265] on span "Unlink variants, quantity between same products" at bounding box center [84, 269] width 49 height 13
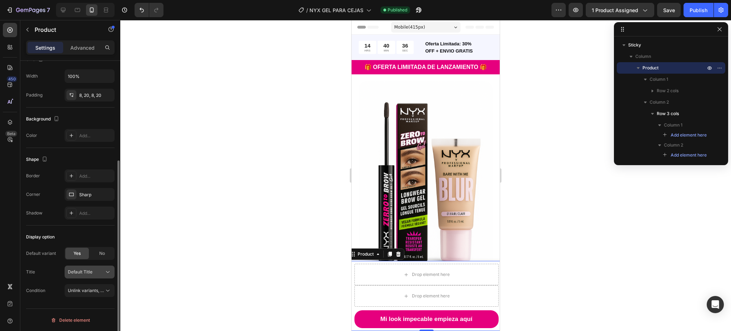
click at [91, 270] on span "Default Title" at bounding box center [80, 271] width 25 height 6
click at [94, 284] on div "Default Title" at bounding box center [83, 288] width 57 height 13
click at [102, 251] on span "No" at bounding box center [102, 253] width 6 height 6
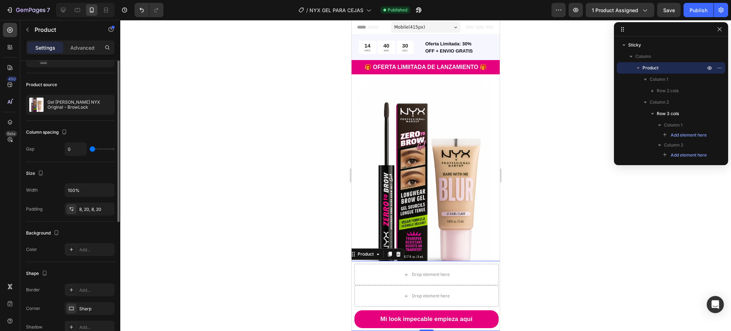
scroll to position [0, 0]
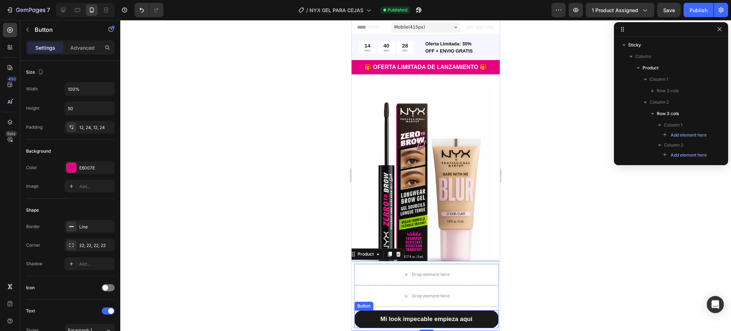
click at [409, 313] on button "Mi look impecable empieza aquí" at bounding box center [426, 319] width 144 height 18
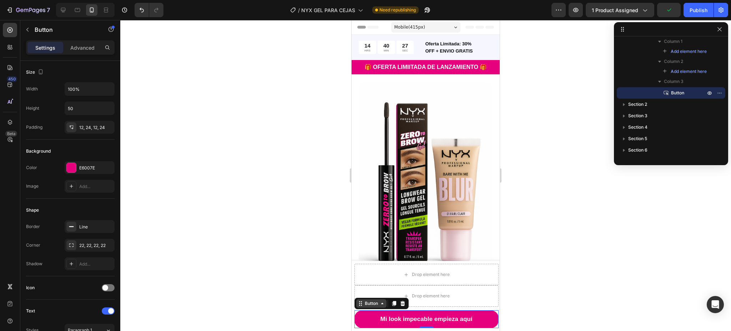
click at [369, 304] on div "Button" at bounding box center [371, 303] width 16 height 6
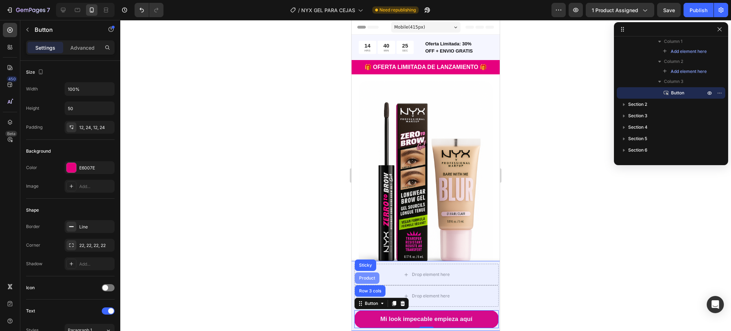
click at [364, 274] on div "Product" at bounding box center [367, 277] width 25 height 11
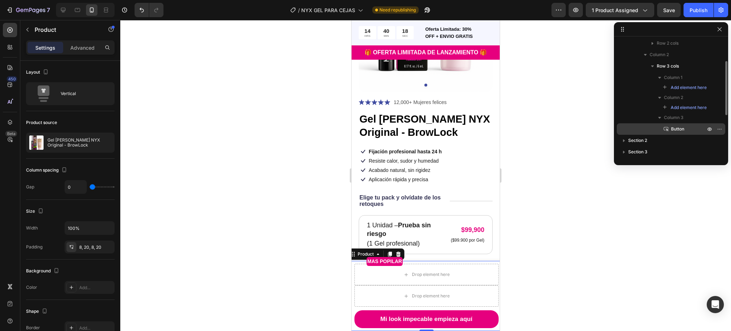
scroll to position [95, 0]
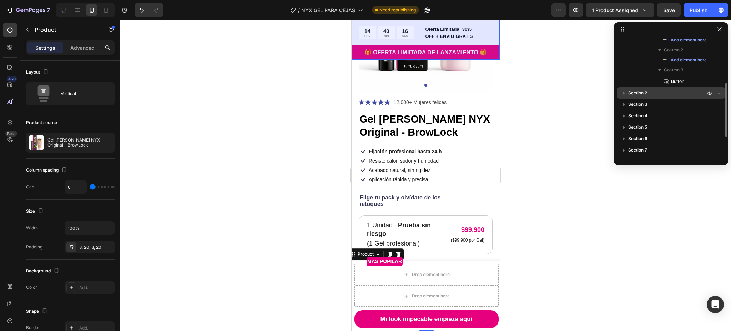
click at [623, 92] on icon "button" at bounding box center [623, 92] width 7 height 7
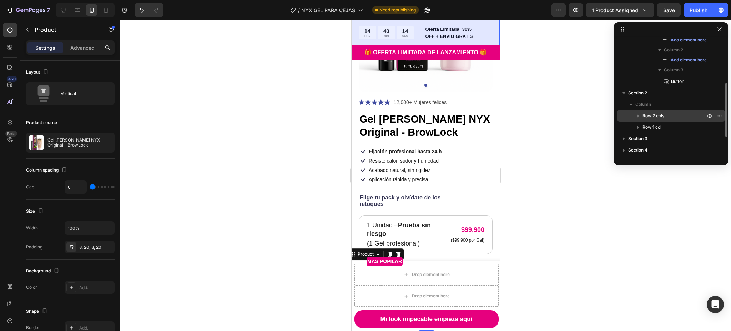
click at [638, 113] on icon "button" at bounding box center [638, 115] width 7 height 7
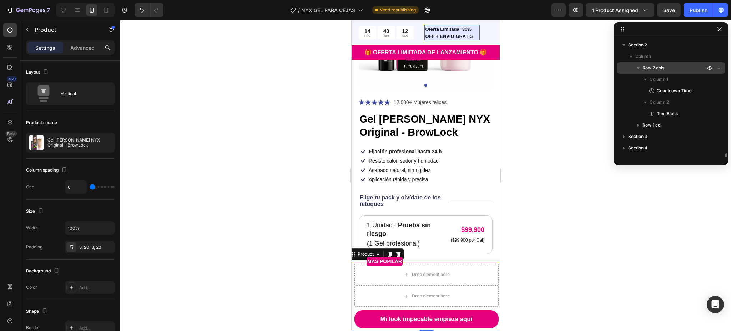
scroll to position [190, 0]
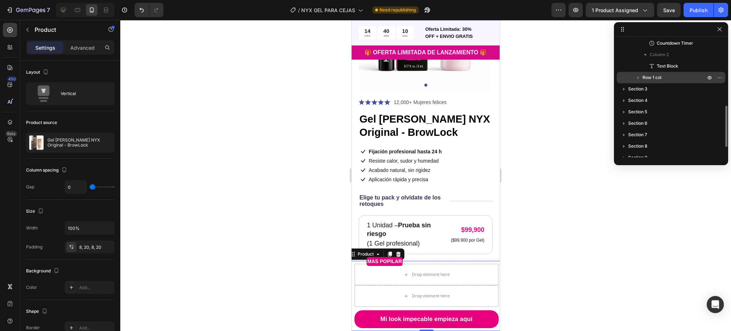
click at [637, 76] on icon "button" at bounding box center [638, 77] width 2 height 3
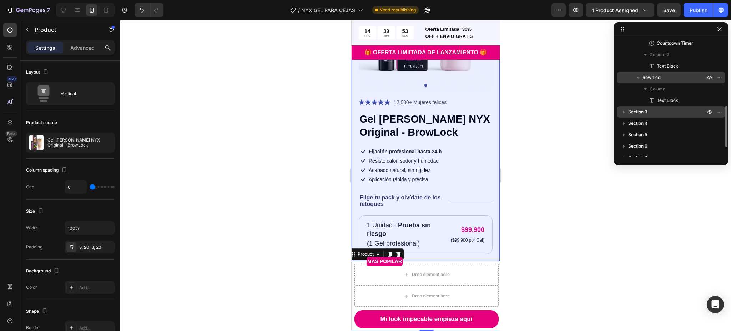
click at [621, 109] on icon "button" at bounding box center [623, 111] width 7 height 7
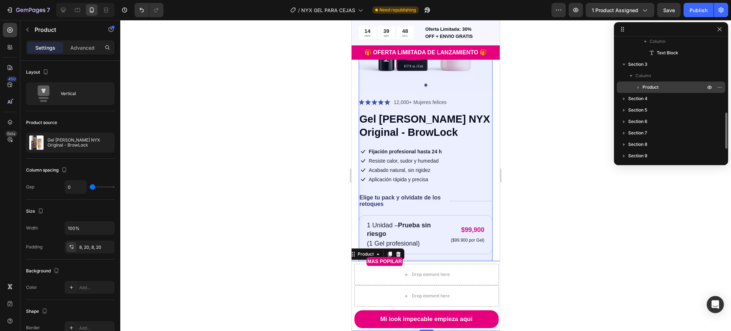
click at [637, 87] on icon "button" at bounding box center [638, 87] width 2 height 3
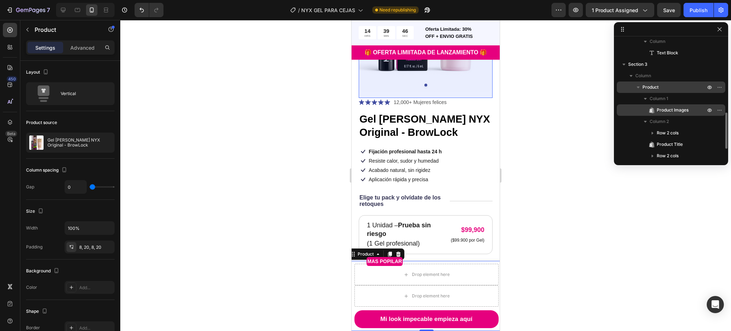
click at [666, 105] on div "Product Images" at bounding box center [671, 109] width 103 height 11
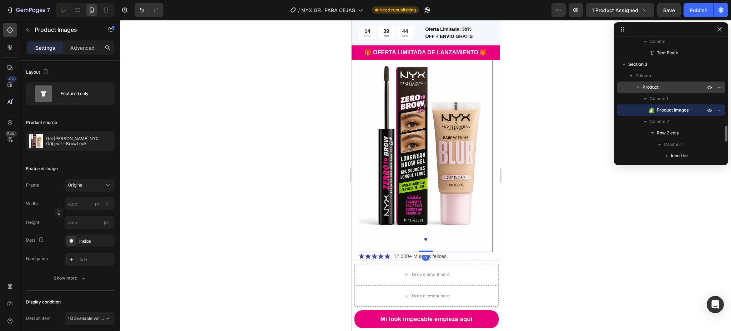
scroll to position [286, 0]
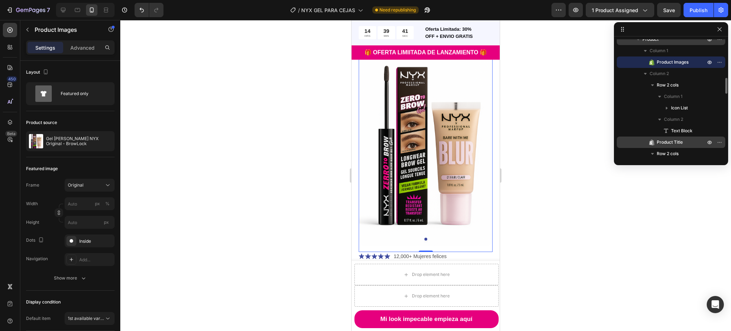
click at [668, 140] on span "Product Title" at bounding box center [670, 141] width 26 height 7
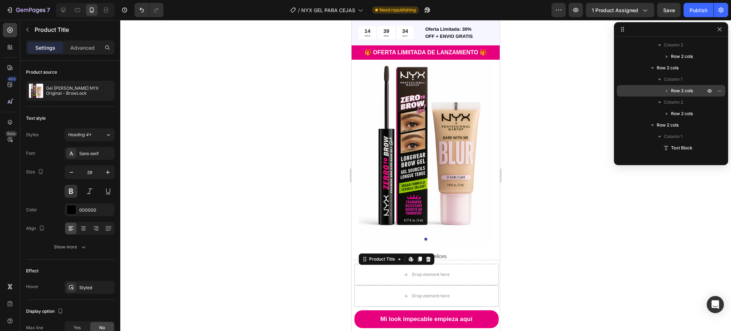
scroll to position [523, 0]
click at [685, 84] on span "Product Bundle Discount" at bounding box center [685, 87] width 41 height 7
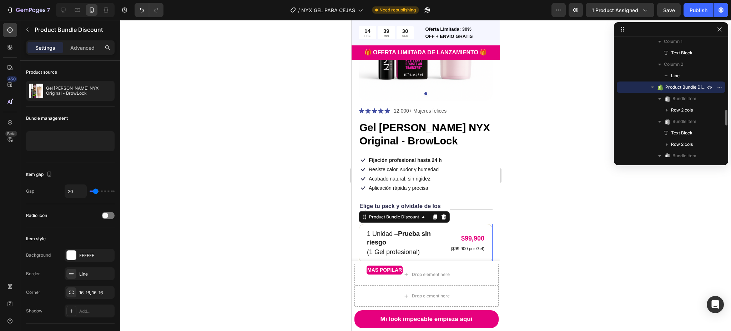
scroll to position [350, 0]
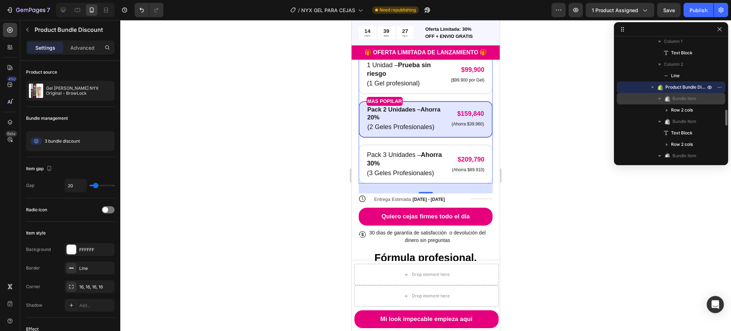
click at [681, 100] on span "Bundle Item" at bounding box center [684, 98] width 24 height 7
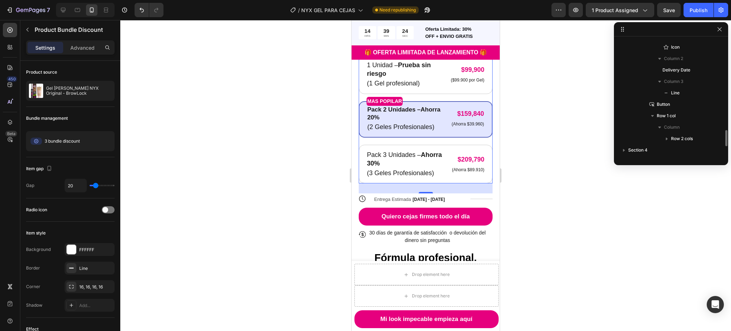
scroll to position [714, 0]
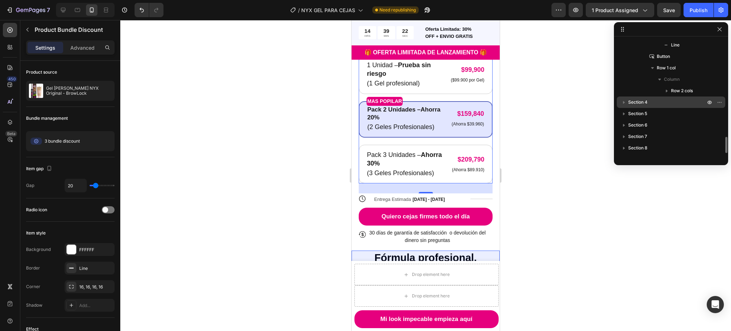
click at [623, 100] on icon "button" at bounding box center [623, 102] width 7 height 7
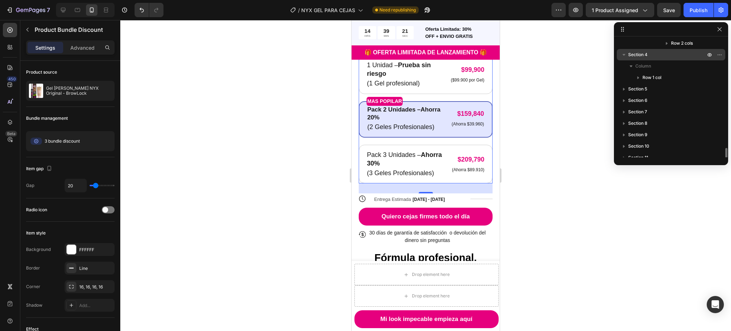
scroll to position [767, 0]
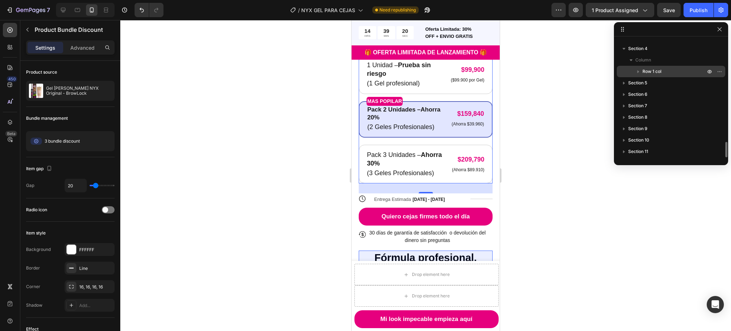
click at [639, 68] on icon "button" at bounding box center [638, 71] width 7 height 7
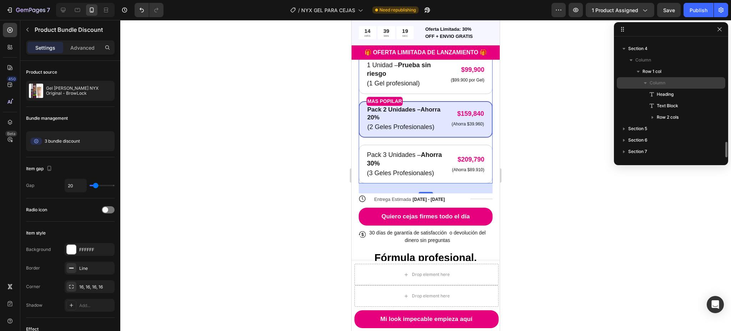
scroll to position [813, 0]
click at [624, 80] on icon "button" at bounding box center [623, 82] width 7 height 7
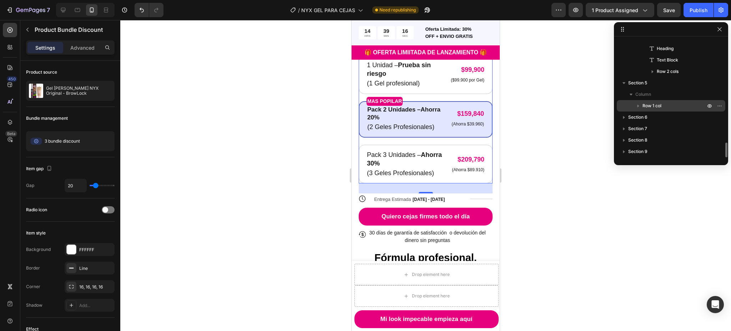
click at [637, 104] on icon "button" at bounding box center [638, 105] width 7 height 7
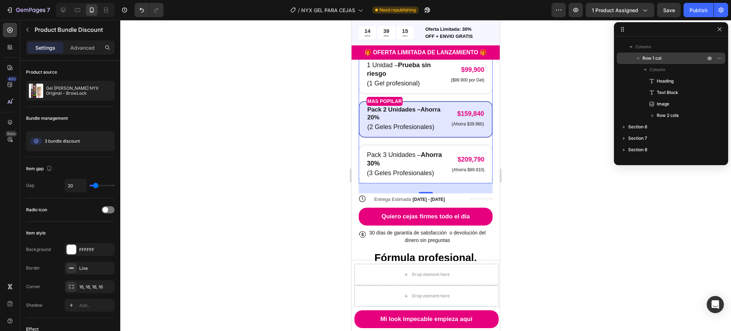
scroll to position [893, 0]
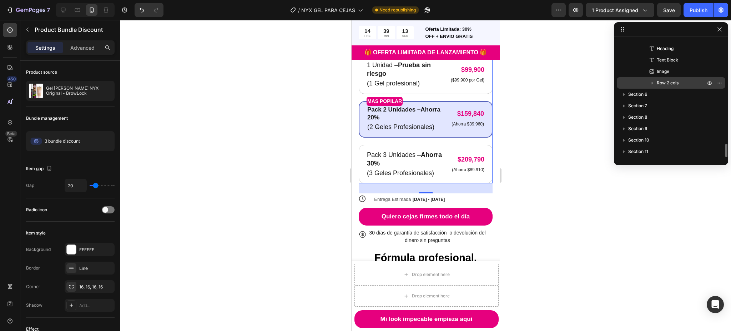
click at [650, 82] on icon "button" at bounding box center [652, 82] width 7 height 7
click at [622, 95] on icon "button" at bounding box center [623, 94] width 7 height 7
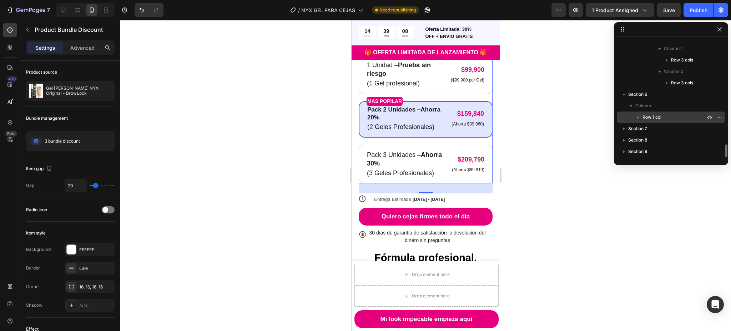
scroll to position [962, 0]
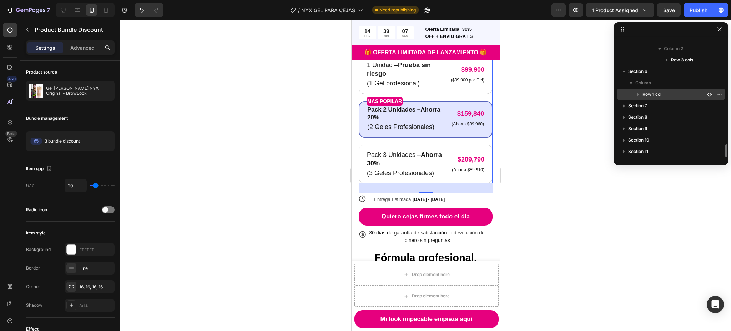
click at [637, 94] on icon "button" at bounding box center [638, 94] width 2 height 3
click at [650, 115] on icon "button" at bounding box center [652, 116] width 7 height 7
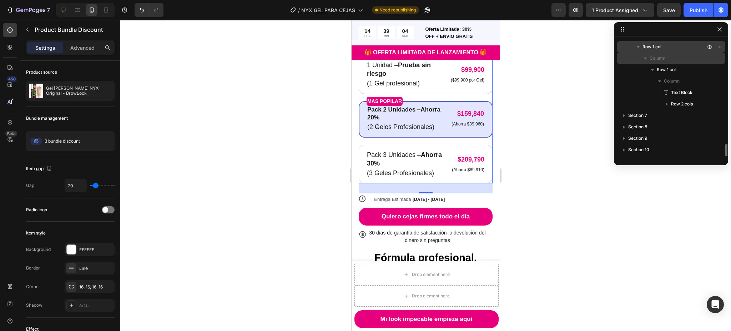
scroll to position [1019, 0]
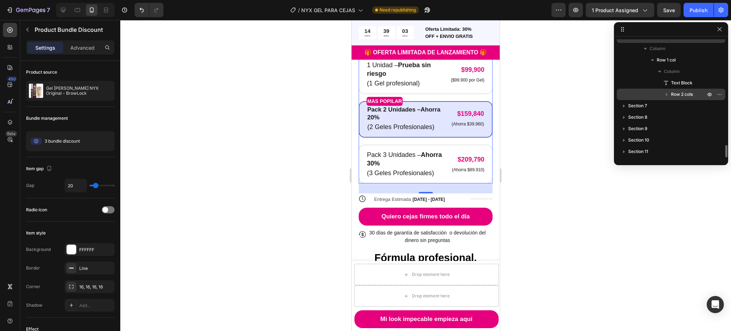
click at [667, 93] on icon "button" at bounding box center [666, 94] width 7 height 7
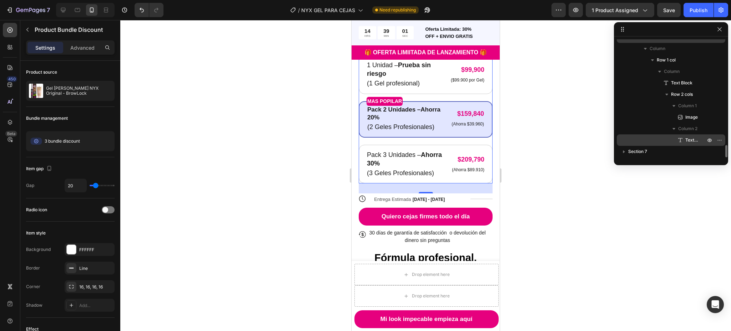
scroll to position [1064, 0]
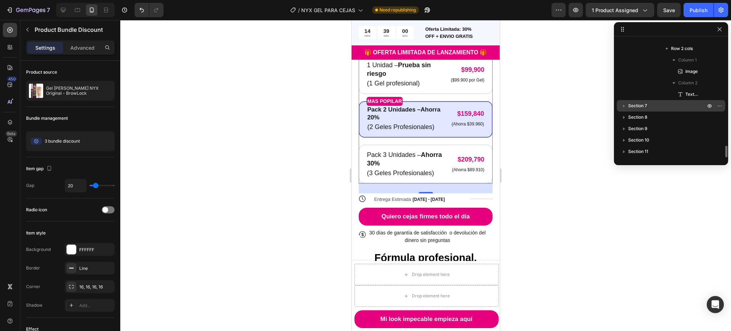
click at [624, 105] on icon "button" at bounding box center [624, 106] width 2 height 3
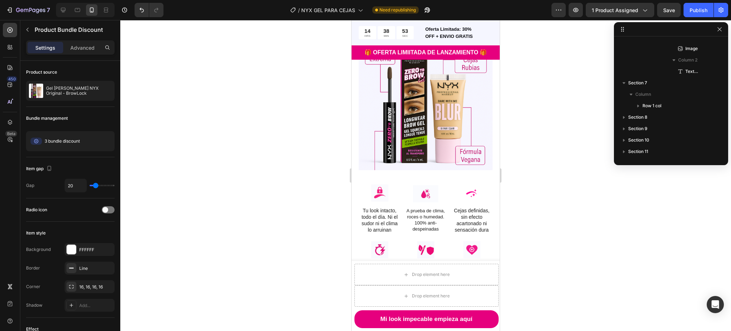
scroll to position [1017, 0]
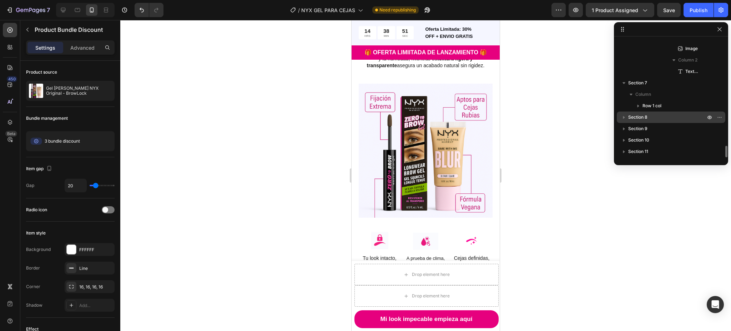
click at [622, 114] on icon "button" at bounding box center [623, 116] width 7 height 7
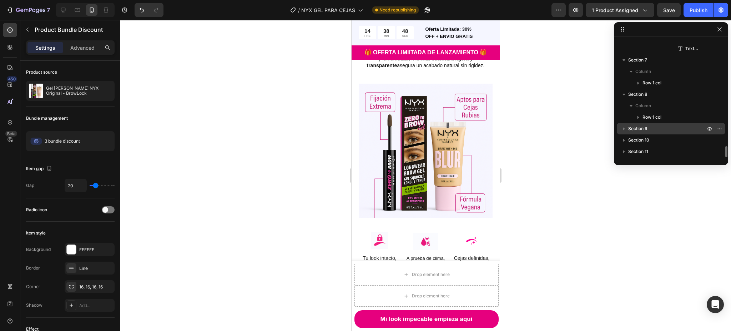
click at [624, 128] on icon "button" at bounding box center [624, 128] width 2 height 3
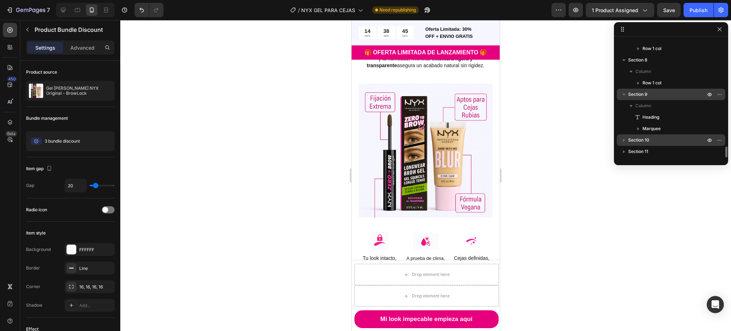
click at [622, 140] on icon "button" at bounding box center [623, 139] width 7 height 7
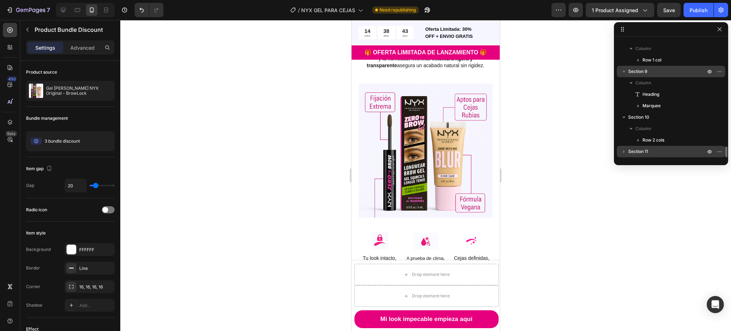
click at [623, 149] on icon "button" at bounding box center [623, 151] width 7 height 7
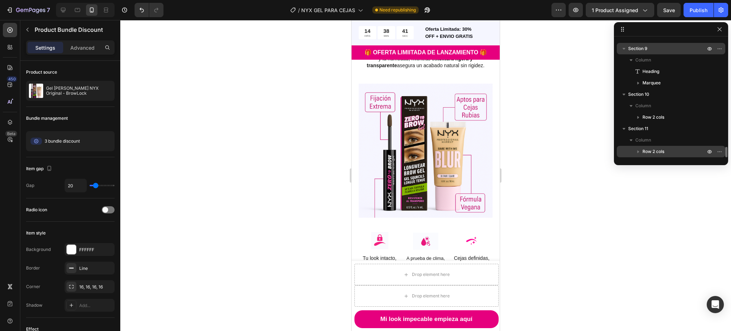
click at [638, 150] on icon "button" at bounding box center [638, 151] width 7 height 7
click at [654, 151] on icon "button" at bounding box center [652, 151] width 7 height 7
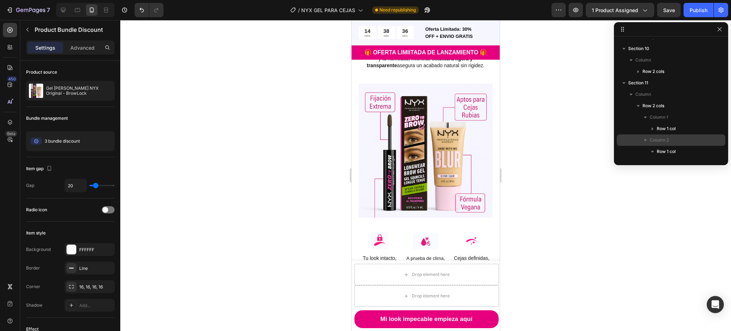
scroll to position [1304, 0]
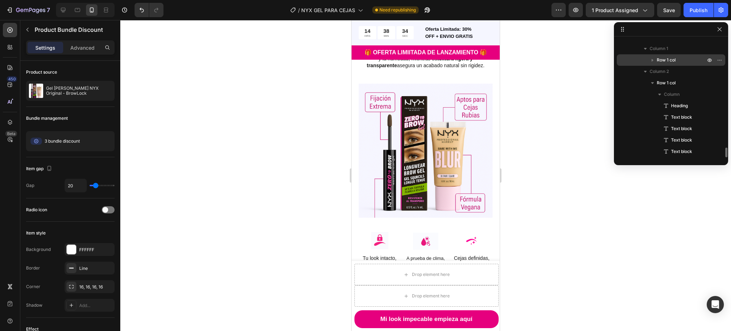
click at [654, 60] on icon "button" at bounding box center [652, 59] width 7 height 7
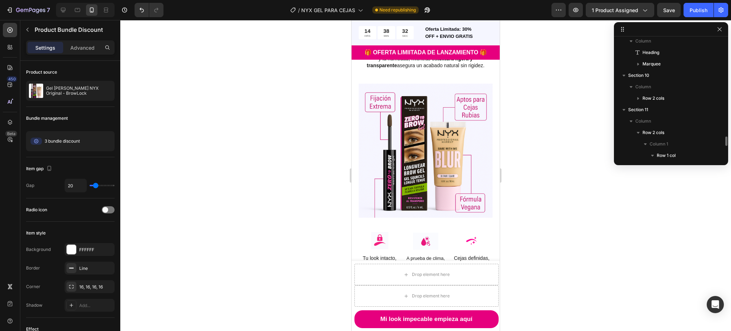
scroll to position [1161, 0]
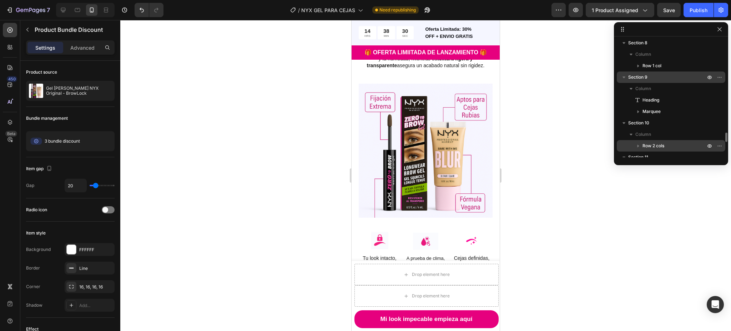
click at [637, 143] on icon "button" at bounding box center [638, 145] width 7 height 7
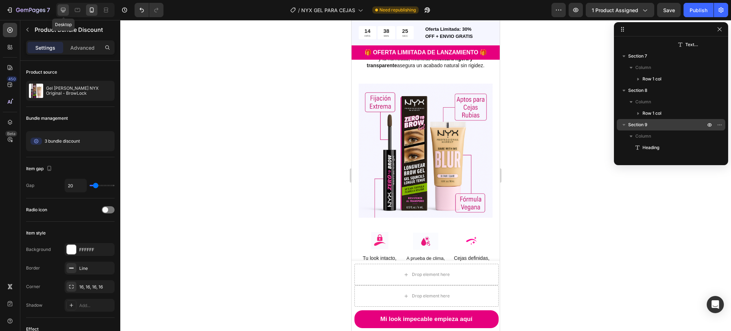
click at [63, 6] on icon at bounding box center [63, 9] width 7 height 7
type input "24"
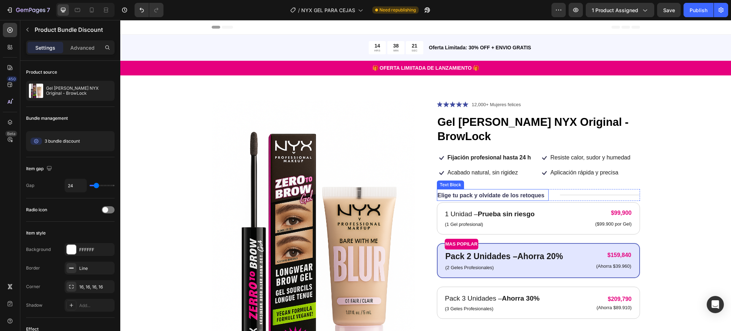
scroll to position [143, 0]
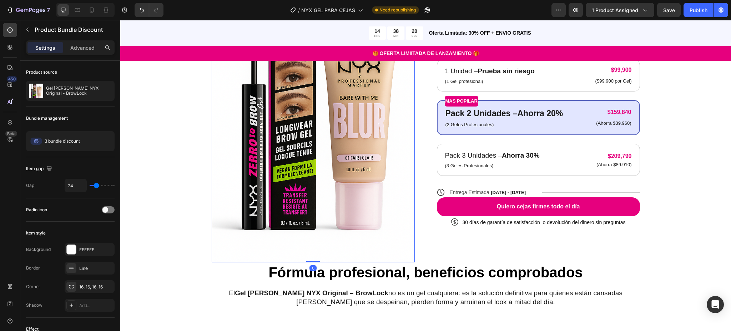
click at [357, 163] on img at bounding box center [313, 110] width 203 height 305
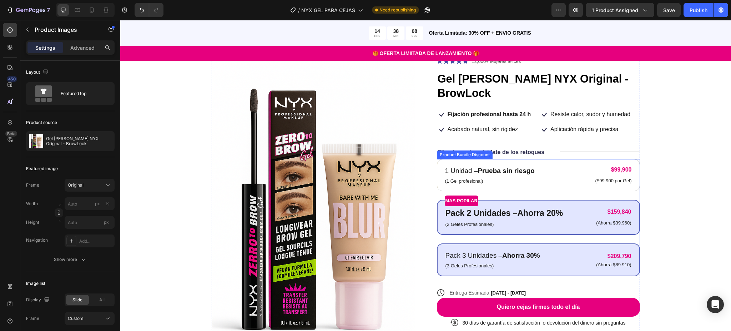
scroll to position [95, 0]
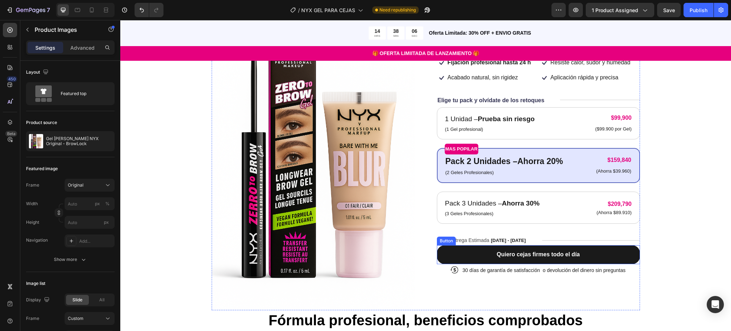
click at [591, 245] on button "Quiero cejas firmes todo el día" at bounding box center [538, 254] width 203 height 19
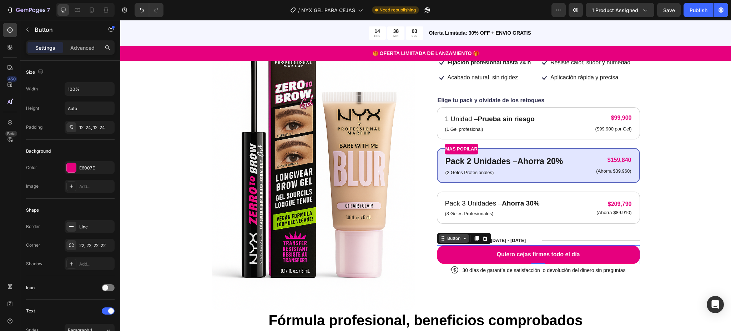
click at [462, 235] on icon at bounding box center [465, 238] width 6 height 6
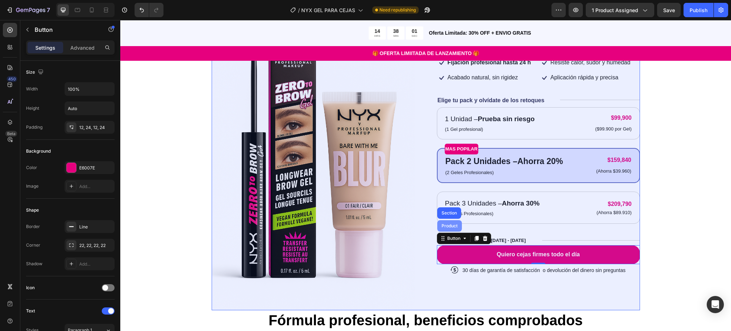
click at [441, 223] on div "Product" at bounding box center [449, 225] width 19 height 4
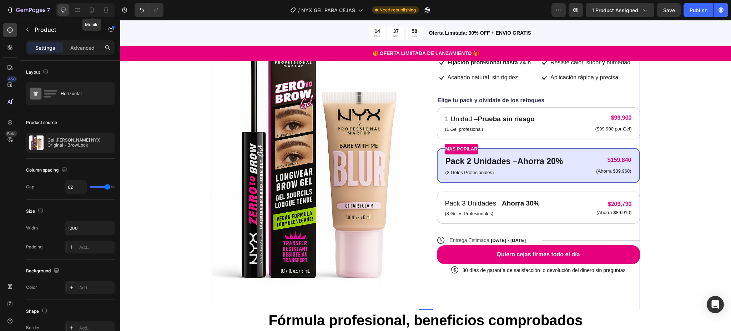
click at [91, 9] on icon at bounding box center [91, 9] width 7 height 7
type input "0"
type input "100%"
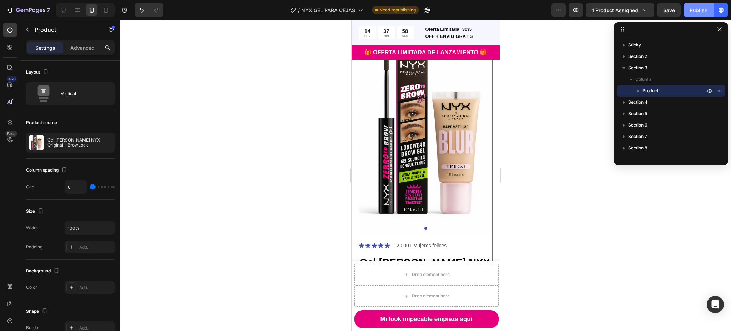
scroll to position [36, 0]
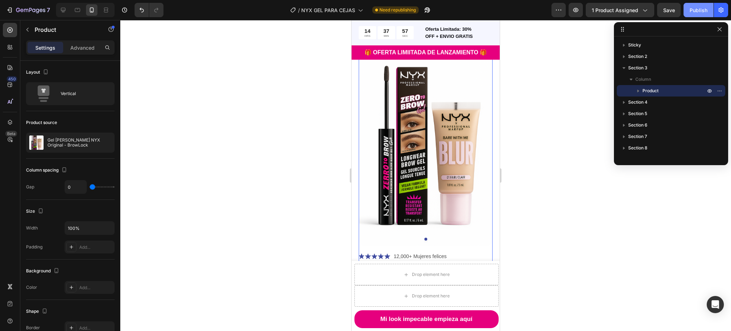
click at [699, 8] on div "Publish" at bounding box center [699, 9] width 18 height 7
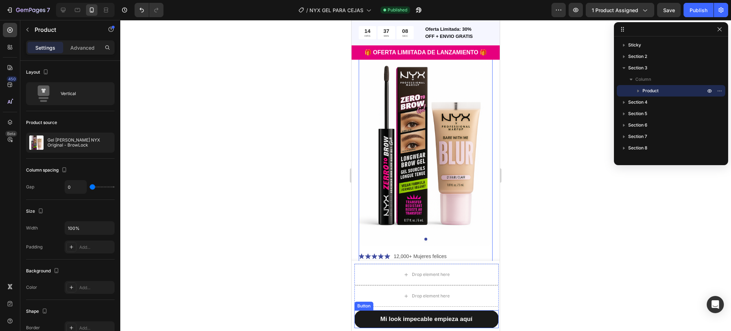
click at [475, 311] on button "Mi look impecable empieza aquí" at bounding box center [426, 319] width 144 height 18
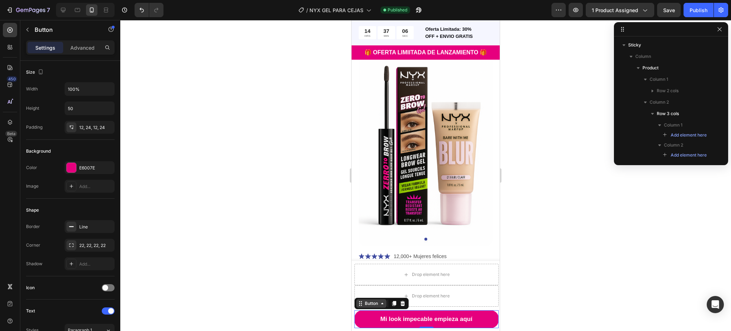
click at [363, 302] on div "Button" at bounding box center [371, 303] width 16 height 6
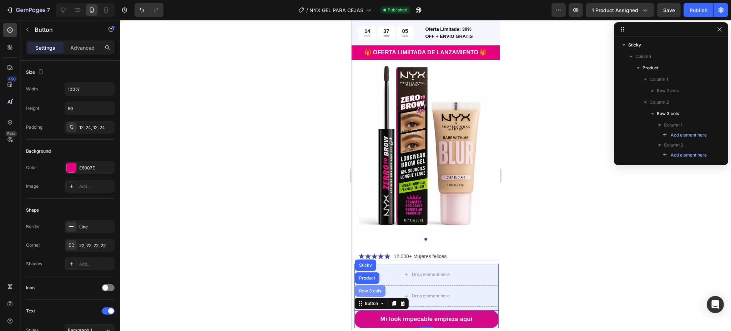
click at [366, 291] on div "Row 3 cols" at bounding box center [370, 290] width 25 height 4
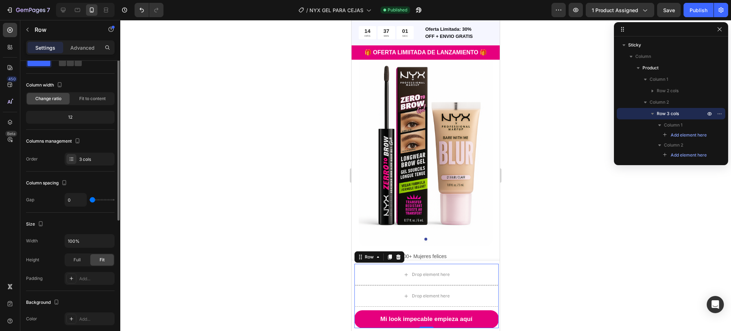
scroll to position [0, 0]
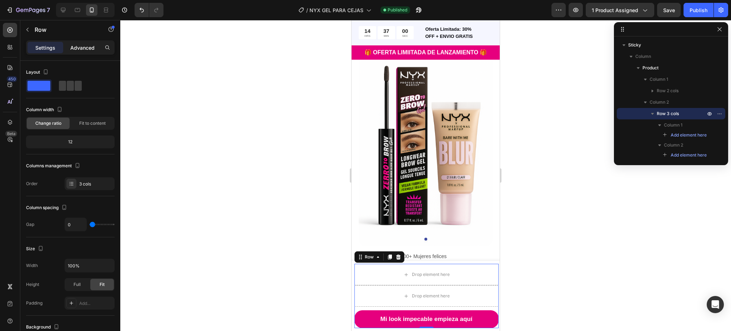
click at [77, 49] on p "Advanced" at bounding box center [82, 47] width 24 height 7
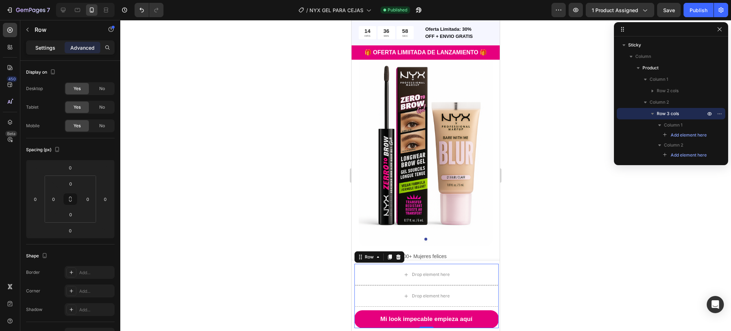
click at [41, 44] on p "Settings" at bounding box center [45, 47] width 20 height 7
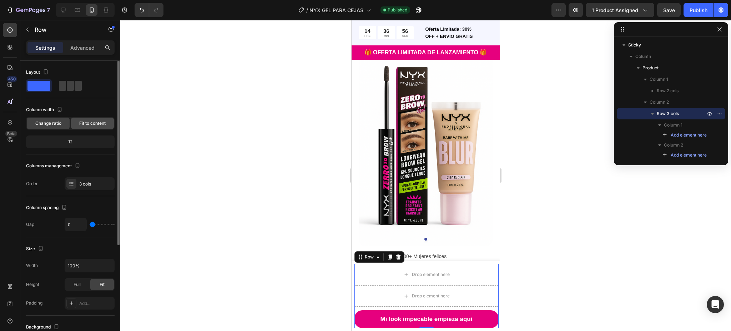
click at [94, 123] on span "Fit to content" at bounding box center [92, 123] width 26 height 6
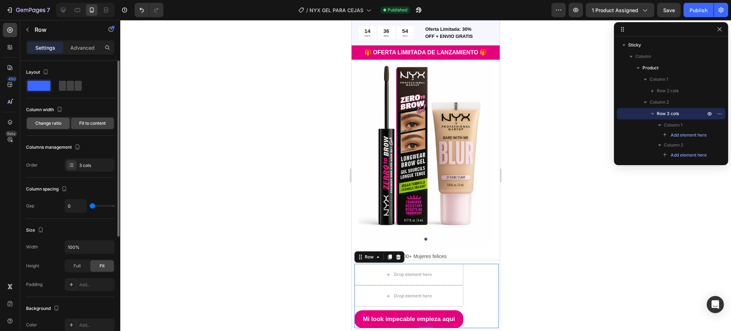
click at [56, 118] on div "Change ratio" at bounding box center [48, 122] width 43 height 11
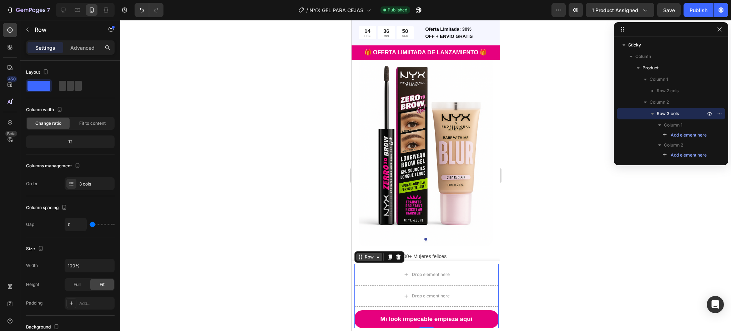
click at [368, 257] on div "Row" at bounding box center [369, 256] width 12 height 6
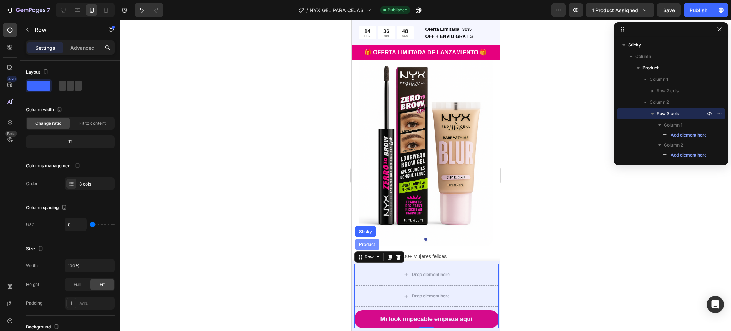
click at [365, 246] on div "Product" at bounding box center [367, 244] width 19 height 4
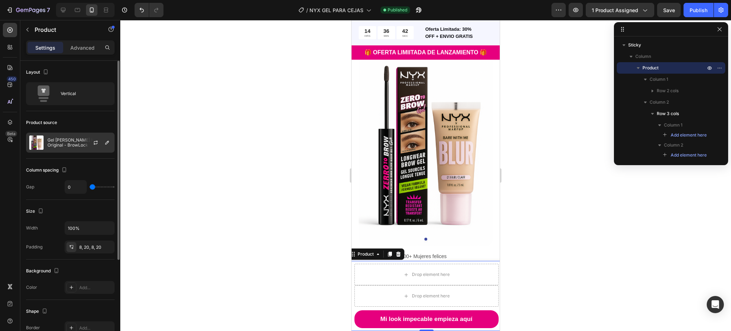
click at [42, 142] on img at bounding box center [36, 142] width 14 height 14
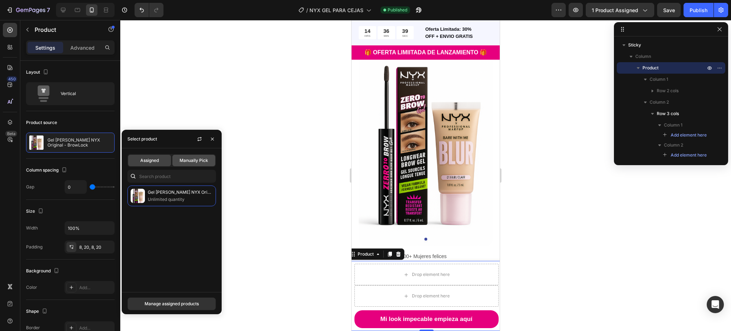
click at [195, 162] on span "Manually Pick" at bounding box center [194, 160] width 29 height 6
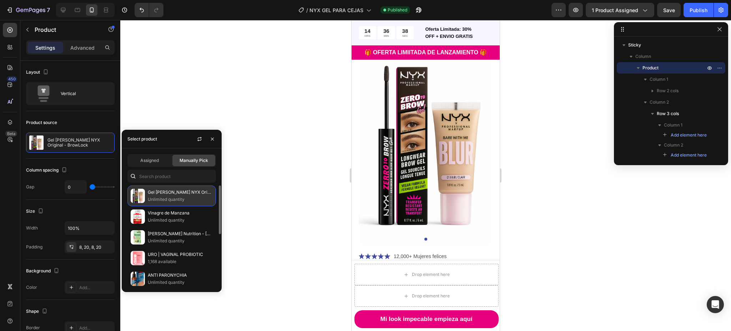
click at [161, 191] on p "Gel [PERSON_NAME] NYX Original - BrowLock" at bounding box center [180, 191] width 65 height 7
click at [161, 195] on div "Gel de Cejas NYX Original - BrowLock Unlimited quantity" at bounding box center [180, 195] width 65 height 14
click at [155, 190] on p "Gel [PERSON_NAME] NYX Original - BrowLock" at bounding box center [180, 191] width 65 height 7
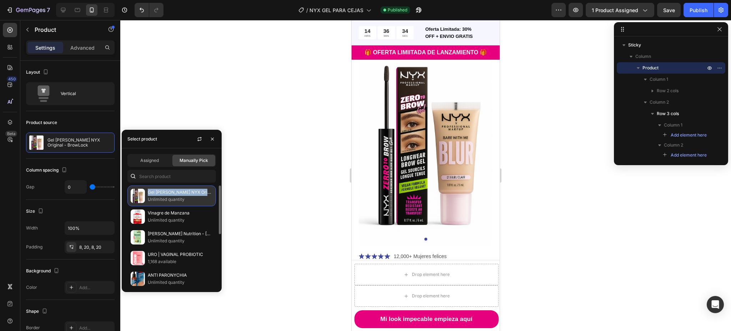
click at [155, 190] on p "Gel [PERSON_NAME] NYX Original - BrowLock" at bounding box center [180, 191] width 65 height 7
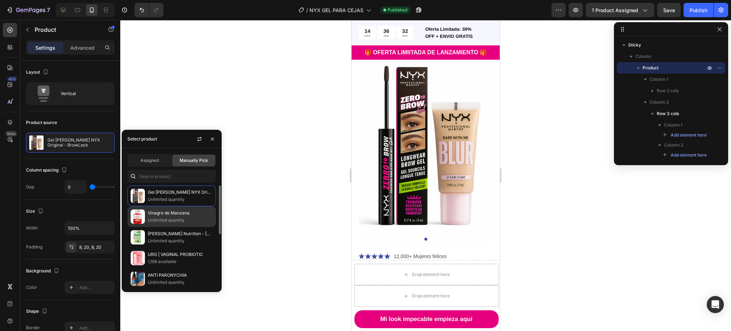
click at [153, 217] on p "Unlimited quantity" at bounding box center [180, 219] width 65 height 7
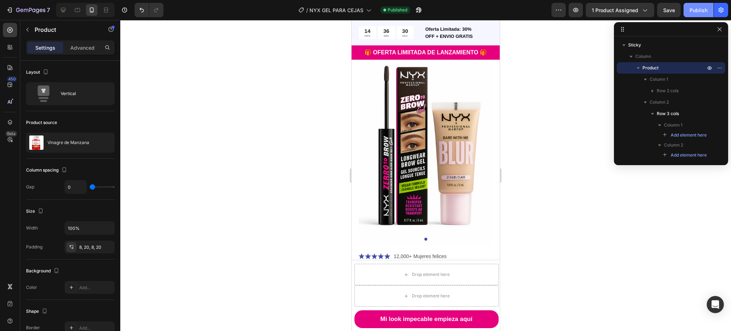
click at [694, 6] on div "Publish" at bounding box center [699, 9] width 18 height 7
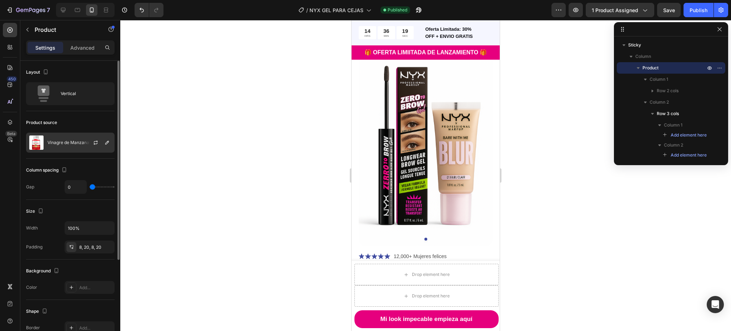
click at [65, 142] on p "Vinagre de Manzana" at bounding box center [68, 142] width 42 height 5
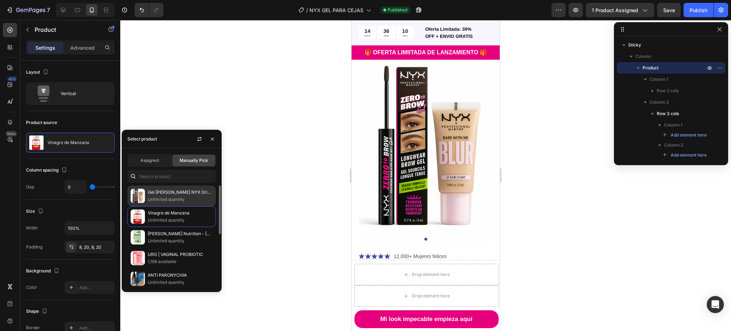
click at [178, 192] on p "Gel [PERSON_NAME] NYX Original - BrowLock" at bounding box center [180, 191] width 65 height 7
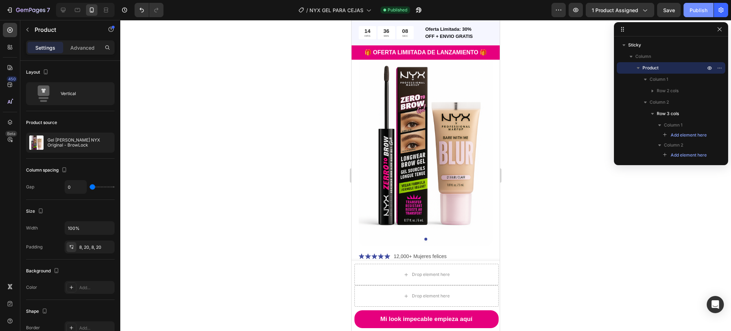
click at [693, 7] on div "Publish" at bounding box center [699, 9] width 18 height 7
click at [552, 92] on div at bounding box center [425, 175] width 611 height 311
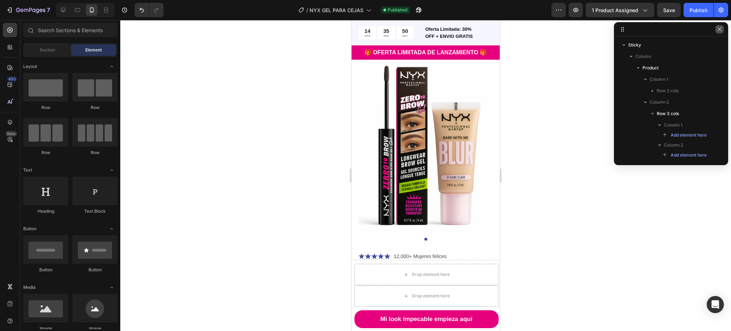
click at [720, 27] on icon "button" at bounding box center [720, 29] width 6 height 6
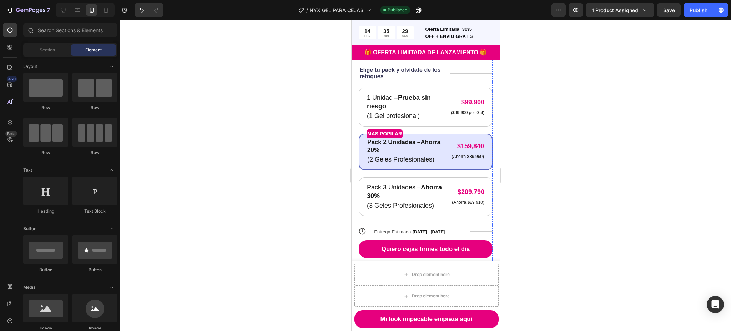
scroll to position [333, 0]
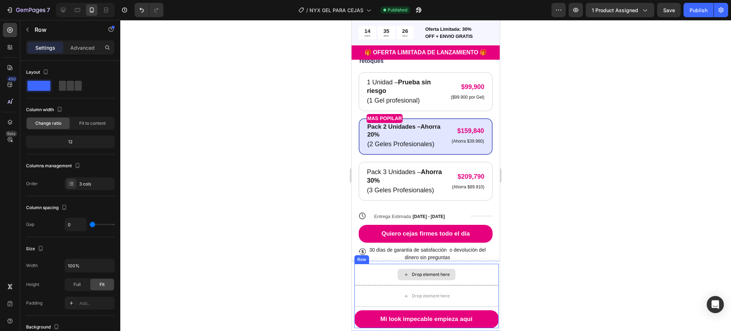
click at [371, 279] on div "Drop element here" at bounding box center [426, 273] width 144 height 21
click at [372, 290] on div "Drop element here" at bounding box center [426, 295] width 144 height 21
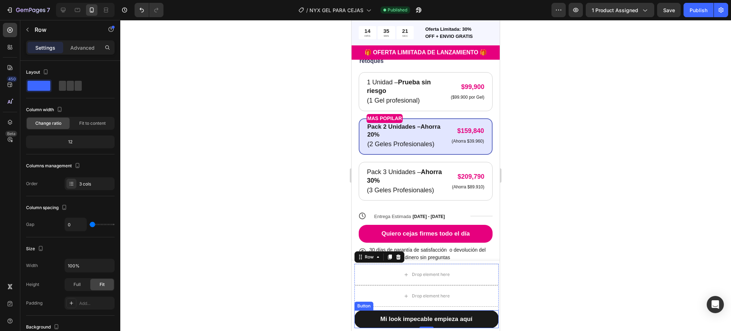
click at [371, 314] on button "Mi look impecable empieza aquí" at bounding box center [426, 319] width 144 height 18
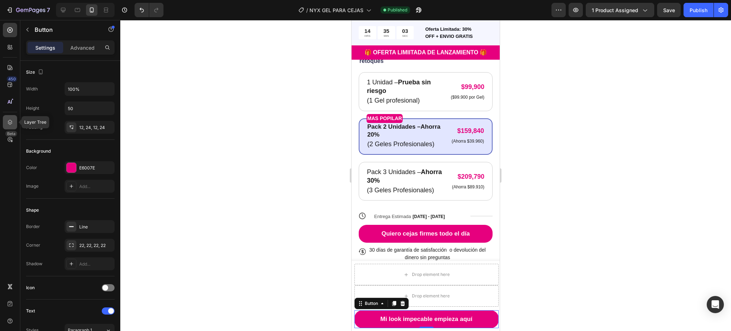
click at [8, 118] on icon at bounding box center [9, 121] width 7 height 7
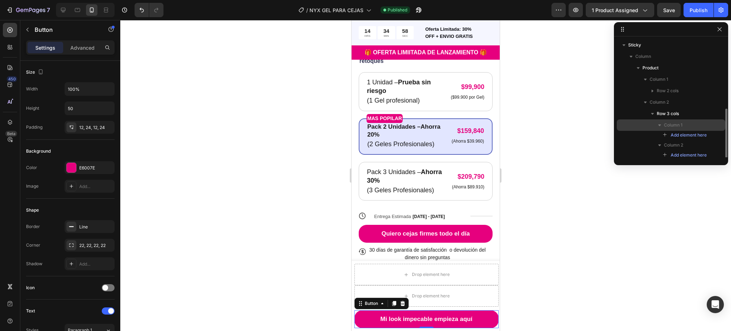
scroll to position [47, 0]
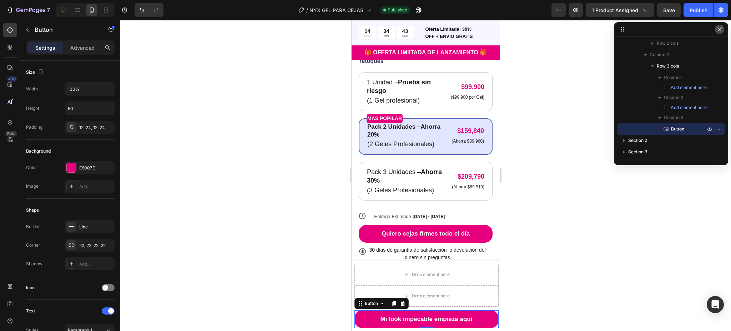
click at [717, 28] on icon "button" at bounding box center [720, 29] width 6 height 6
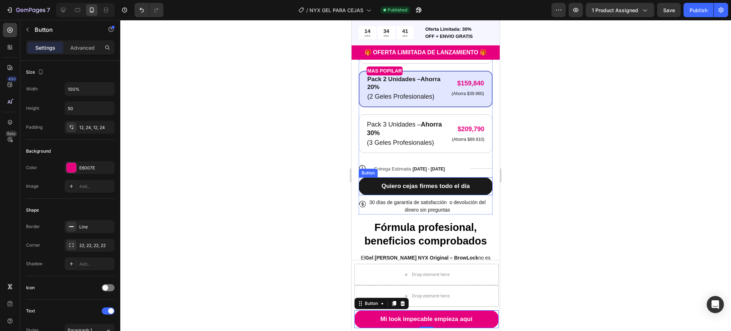
scroll to position [428, 0]
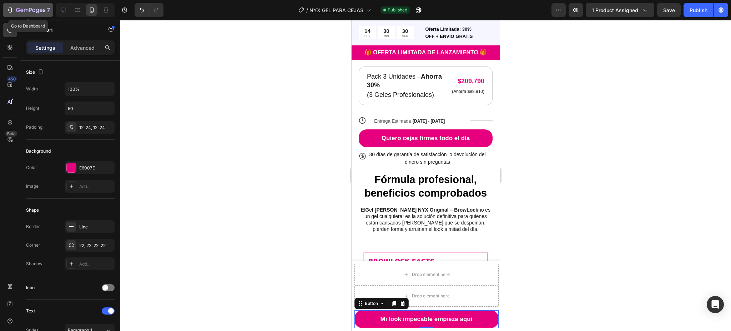
click at [23, 10] on icon "button" at bounding box center [21, 10] width 3 height 3
